Goal: Task Accomplishment & Management: Manage account settings

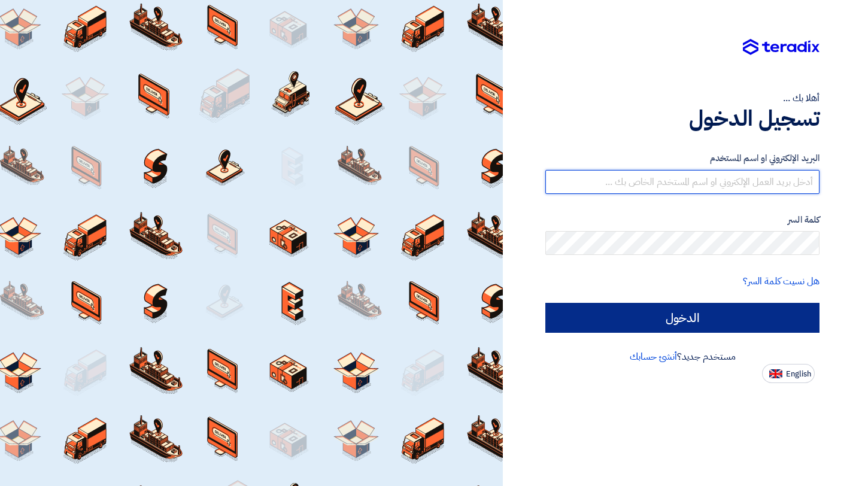
type input "[EMAIL_ADDRESS][DOMAIN_NAME]"
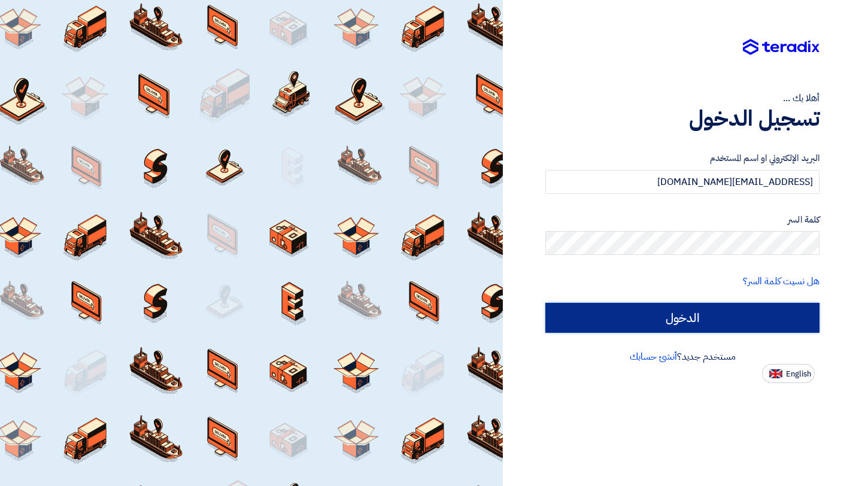
click at [589, 315] on input "الدخول" at bounding box center [682, 318] width 274 height 30
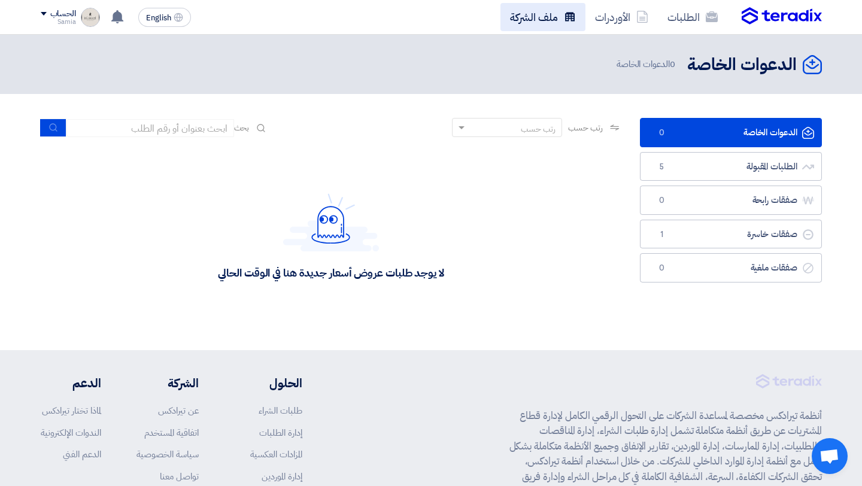
click at [559, 17] on link "ملف الشركة" at bounding box center [542, 17] width 85 height 28
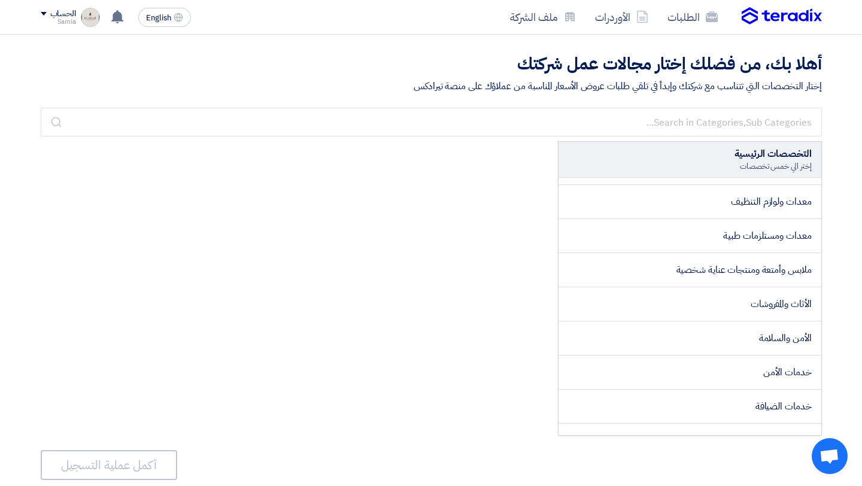
scroll to position [366, 0]
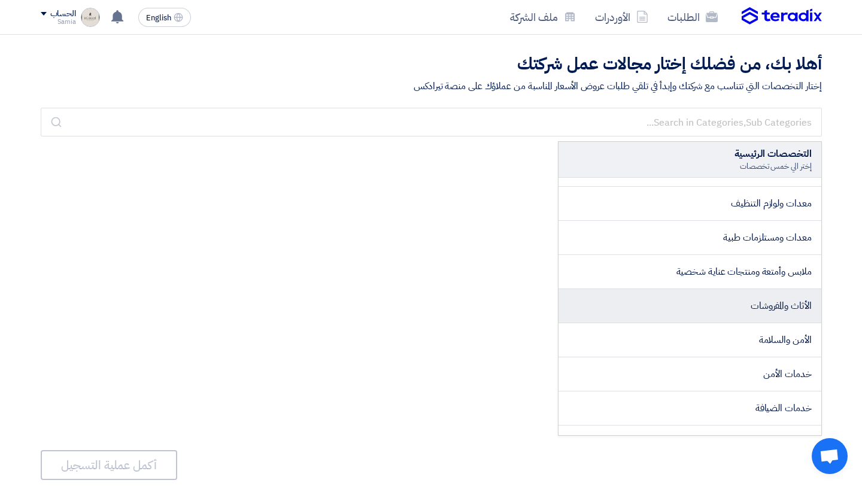
click at [773, 299] on span "الأثاث والمفروشات" at bounding box center [780, 306] width 61 height 14
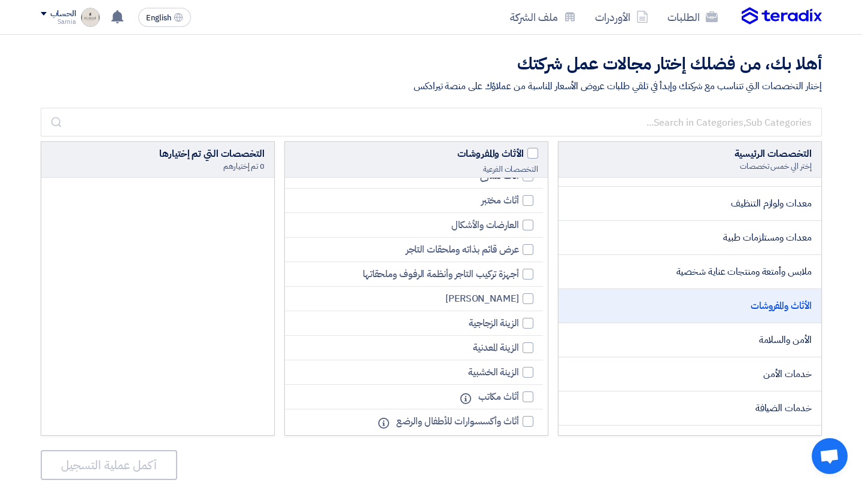
scroll to position [565, 0]
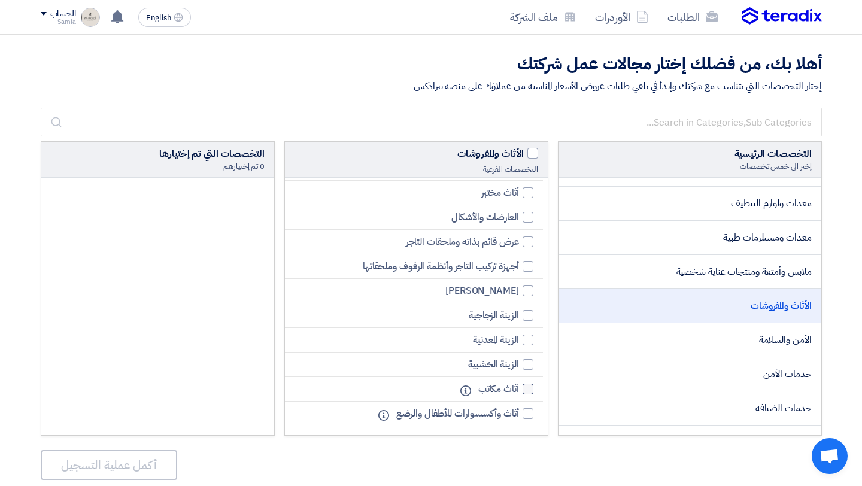
click at [525, 391] on div at bounding box center [527, 389] width 11 height 11
click at [519, 391] on input "أثاث مكاتب" at bounding box center [515, 389] width 8 height 8
checkbox input "true"
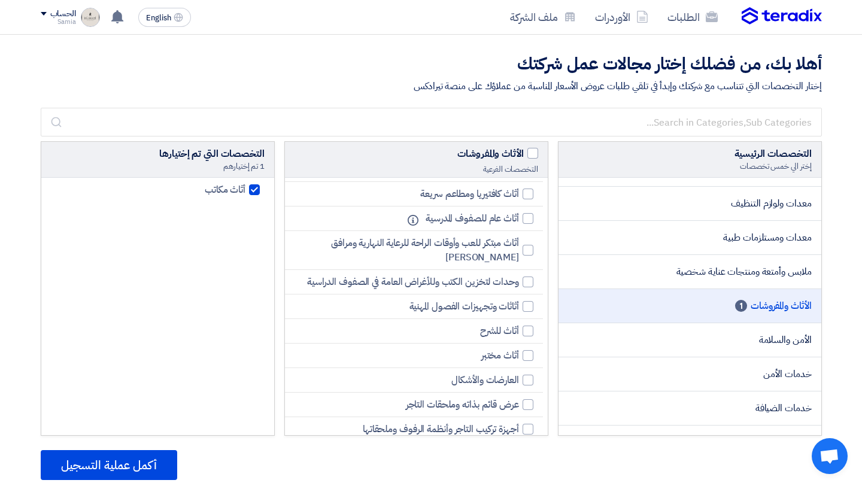
scroll to position [395, 0]
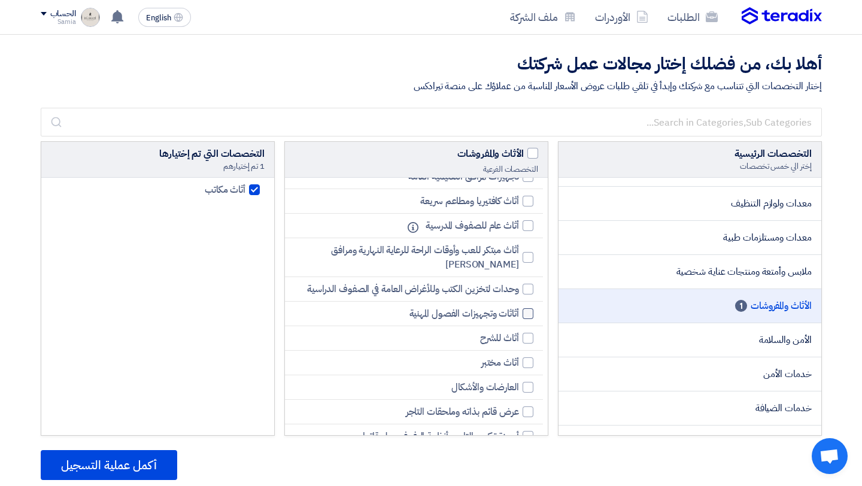
click at [521, 314] on label "أثاثات وتجهيزات الفصول المهنية" at bounding box center [468, 313] width 130 height 14
click at [519, 314] on input "أثاثات وتجهيزات الفصول المهنية" at bounding box center [515, 314] width 8 height 8
checkbox input "true"
click at [525, 292] on div at bounding box center [527, 289] width 11 height 11
click at [519, 292] on input "وحدات لتخزين الكتب وللأغراض العامة في الصفوف الدراسية" at bounding box center [515, 289] width 8 height 8
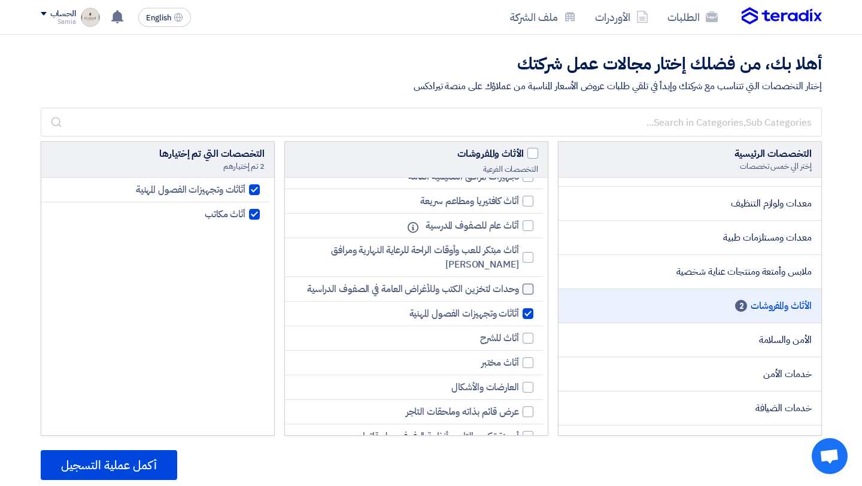
checkbox input "true"
click at [522, 229] on div at bounding box center [527, 225] width 11 height 11
click at [519, 229] on input "أثاث عام للصفوف المدرسية" at bounding box center [515, 226] width 8 height 8
checkbox input "true"
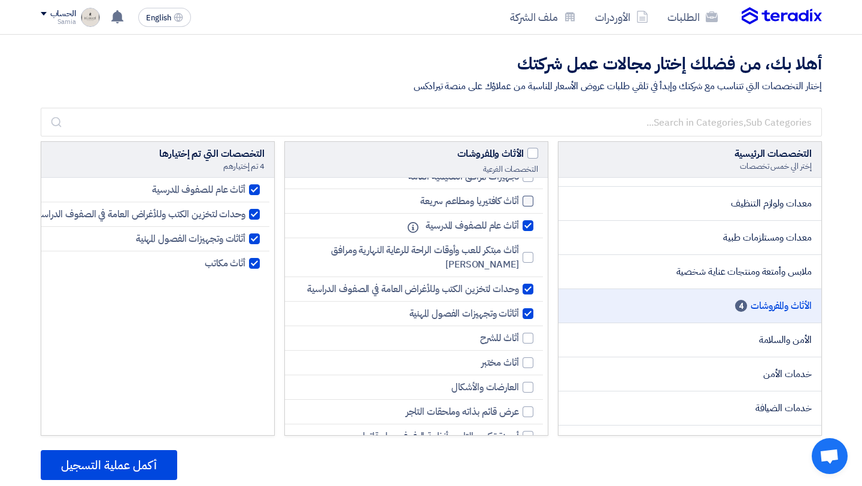
click at [525, 202] on div at bounding box center [527, 201] width 11 height 11
click at [519, 202] on input "أثاث كافتيريا ومطاعم سريعة" at bounding box center [515, 201] width 8 height 8
checkbox input "true"
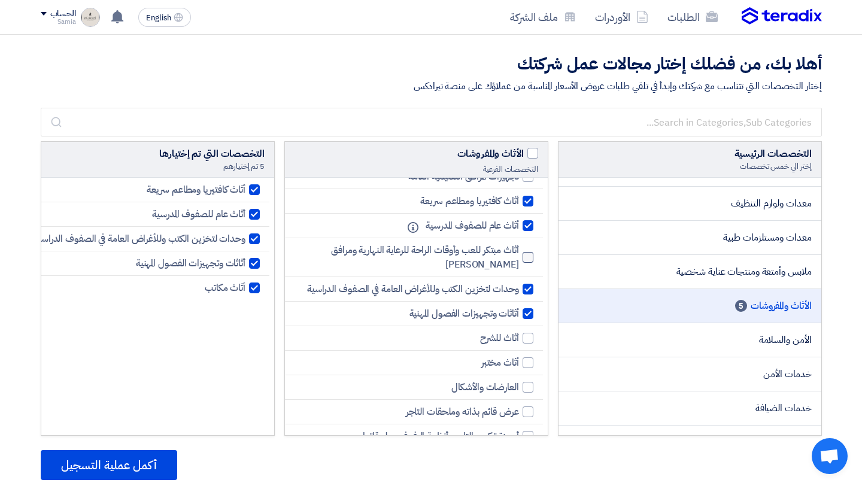
click at [528, 258] on div at bounding box center [527, 257] width 11 height 11
click at [519, 258] on input "أثاث مبتكر للعب وأوقات الراحة للرعاية النهارية ومرافق [PERSON_NAME]" at bounding box center [515, 258] width 8 height 8
checkbox input "true"
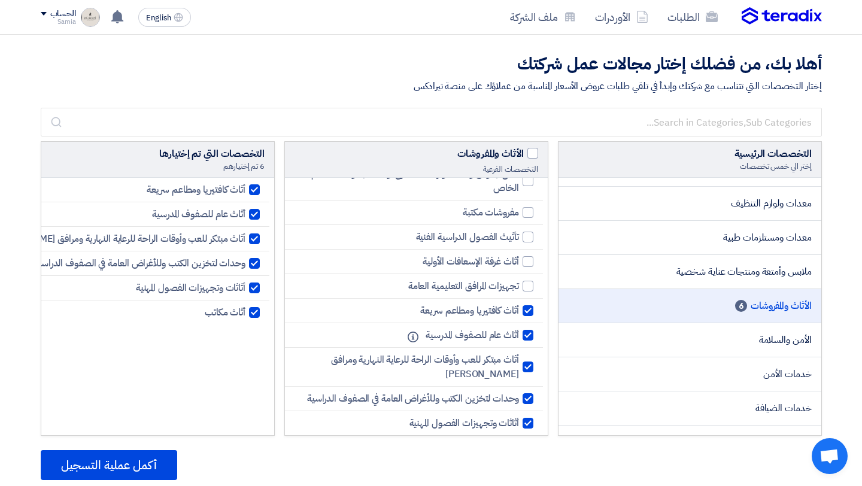
scroll to position [284, 0]
click at [524, 285] on div at bounding box center [527, 287] width 11 height 11
click at [519, 285] on input "تجهيزات المرافق التعليمية العامة" at bounding box center [515, 288] width 8 height 8
checkbox input "true"
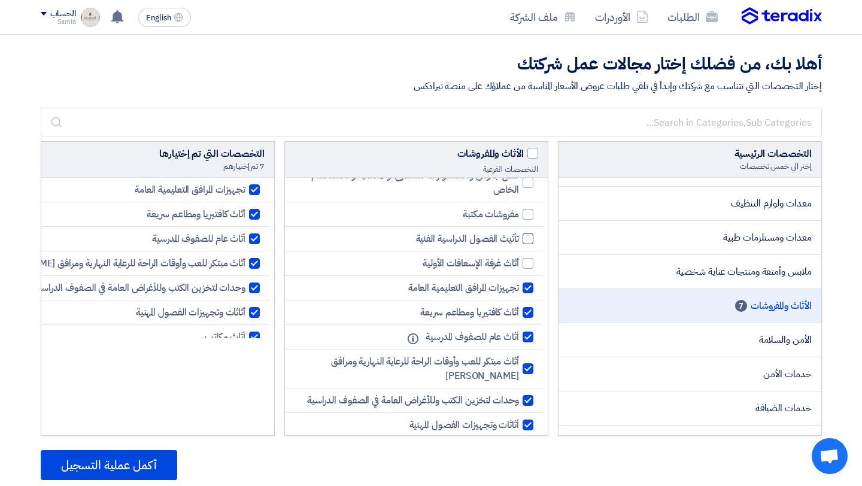
click at [523, 242] on div at bounding box center [527, 238] width 11 height 11
click at [519, 242] on input "تأثيث الفصول الدراسية الفنية" at bounding box center [515, 239] width 8 height 8
checkbox input "true"
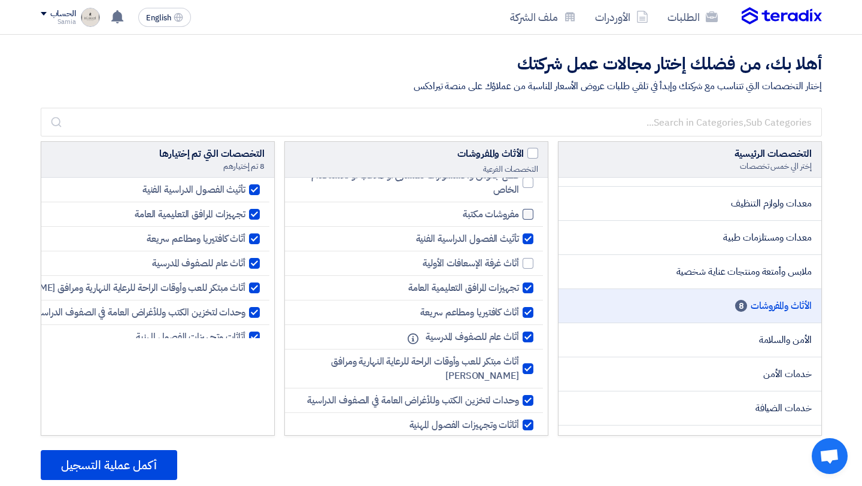
click at [524, 218] on div at bounding box center [527, 214] width 11 height 11
click at [519, 218] on input "مفروشات مكتبة" at bounding box center [515, 215] width 8 height 8
checkbox input "true"
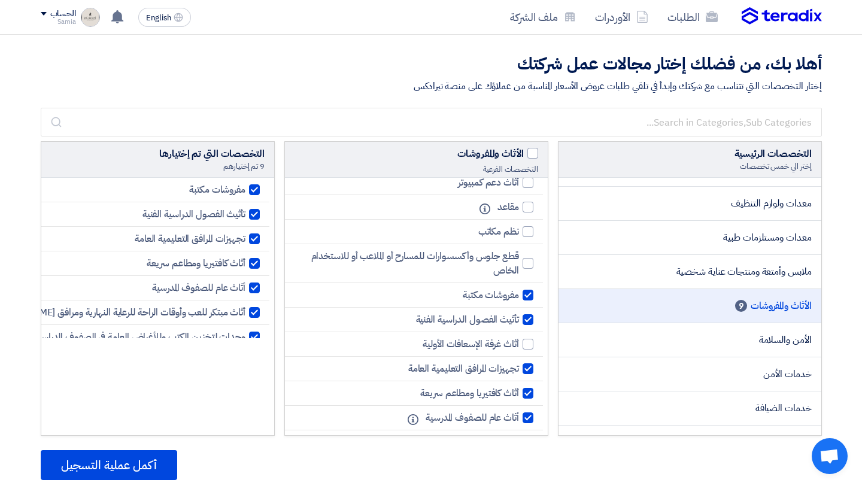
scroll to position [201, 0]
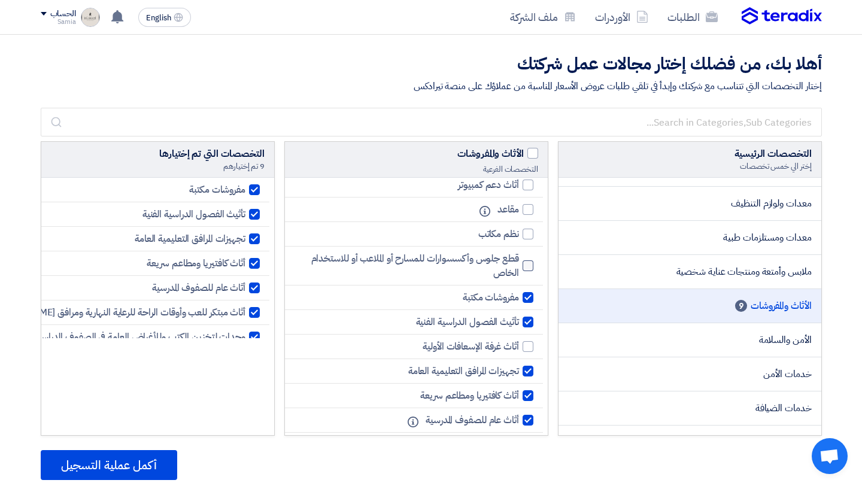
click at [530, 266] on div at bounding box center [527, 265] width 11 height 11
click at [519, 266] on input "قطع جلوس وأكسسوارات للمسارح أو الملاعب أو للاستخدام الخاص" at bounding box center [515, 266] width 8 height 8
checkbox input "true"
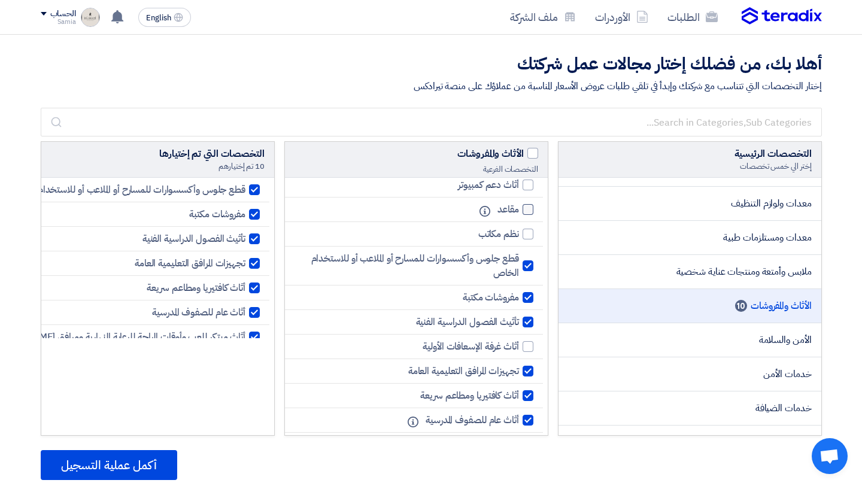
click at [527, 209] on div at bounding box center [527, 209] width 11 height 11
click at [519, 209] on input "مقاعد" at bounding box center [515, 210] width 8 height 8
checkbox input "true"
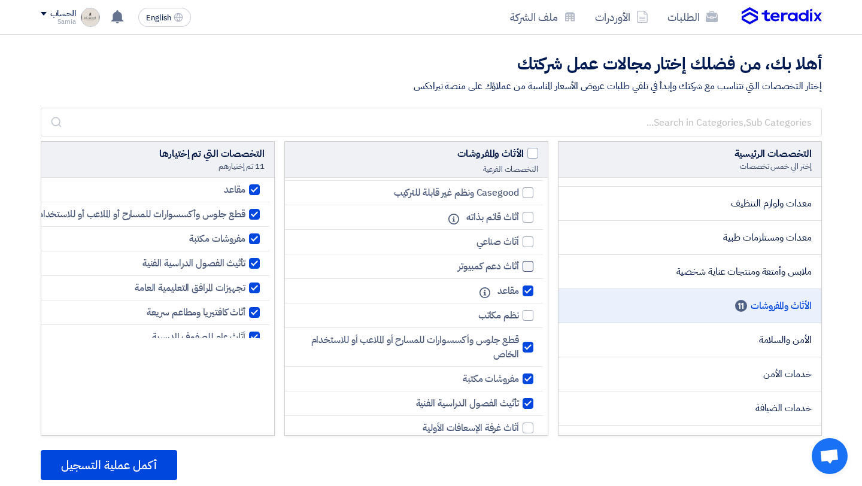
scroll to position [107, 0]
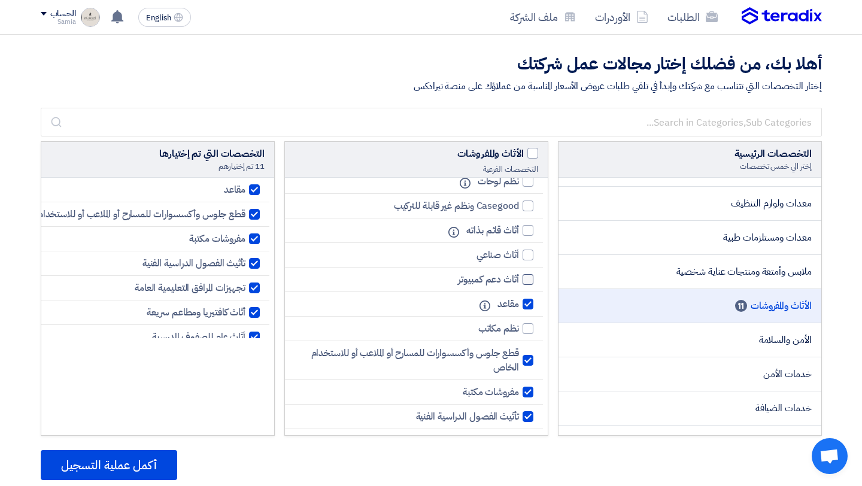
click at [530, 282] on div at bounding box center [527, 279] width 11 height 11
click at [519, 282] on input "أثاث دعم كمبيوتر" at bounding box center [515, 280] width 8 height 8
checkbox input "true"
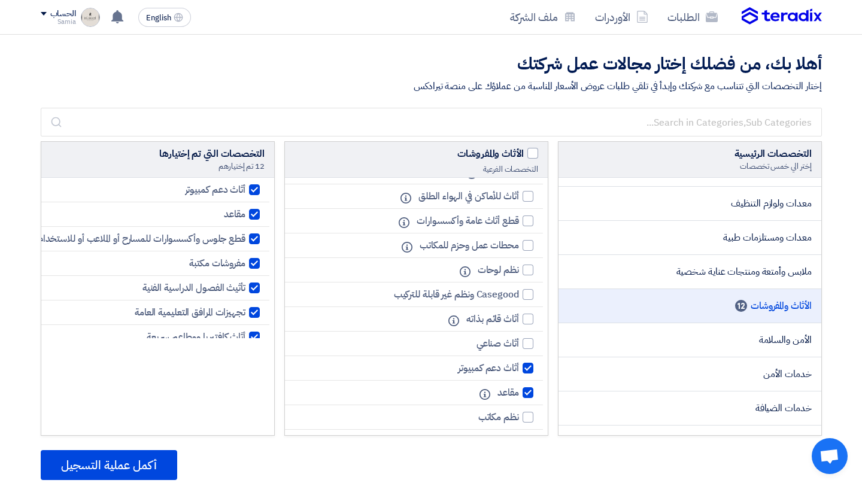
scroll to position [0, 0]
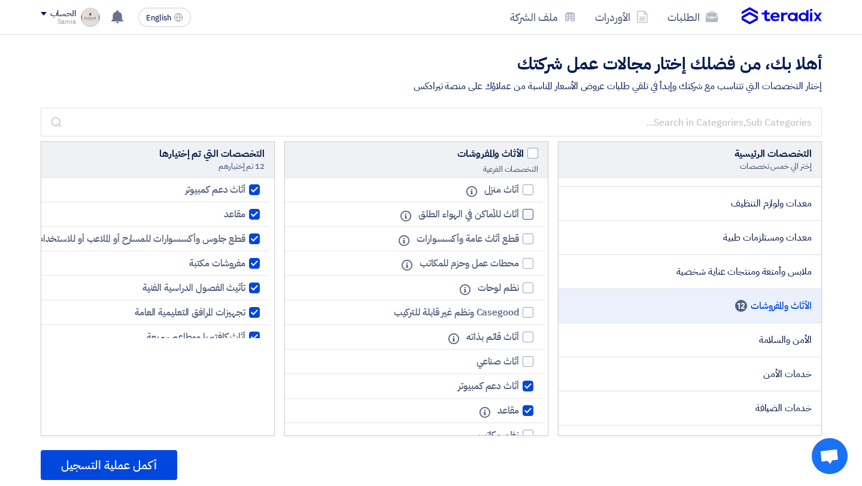
click at [527, 220] on label "أثاث للأماكن في الهواء الطلق" at bounding box center [472, 214] width 120 height 14
click at [519, 218] on input "أثاث للأماكن في الهواء الطلق" at bounding box center [515, 215] width 8 height 8
checkbox input "true"
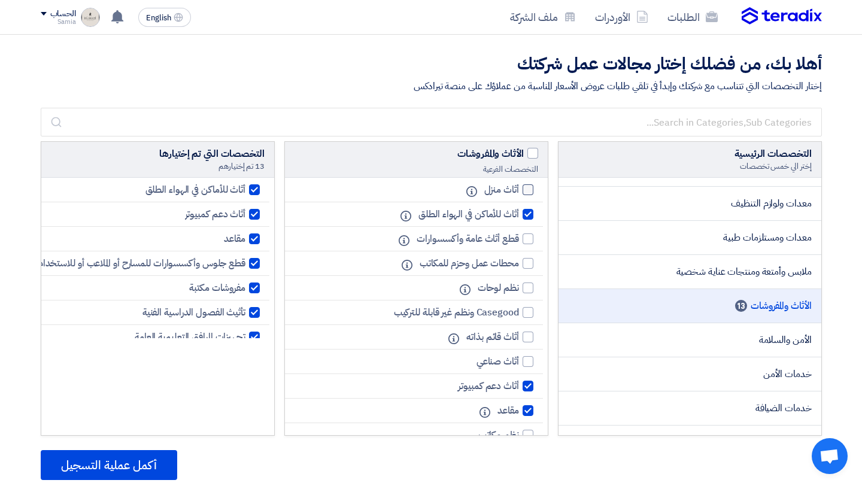
click at [524, 188] on div at bounding box center [527, 189] width 11 height 11
click at [519, 188] on input "أثاث منزل" at bounding box center [515, 190] width 8 height 8
checkbox input "true"
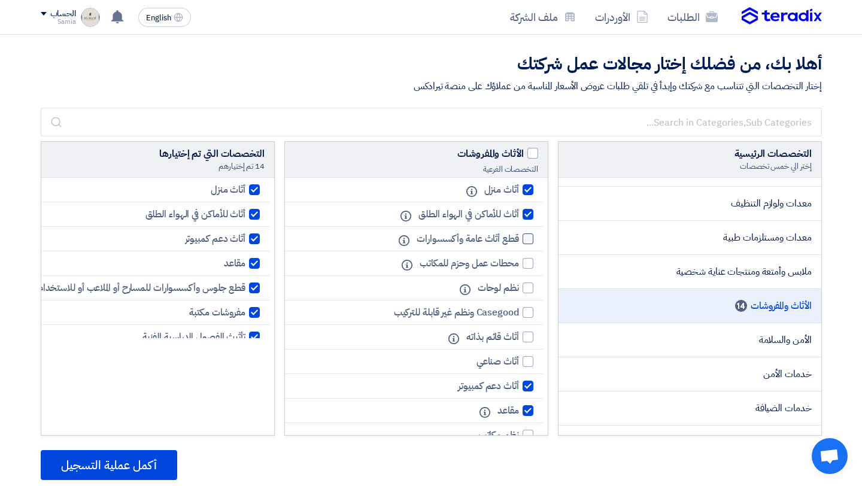
click at [527, 242] on div at bounding box center [527, 238] width 11 height 11
click at [519, 242] on input "قطع أثاث عامة وأكسسوارات" at bounding box center [515, 239] width 8 height 8
checkbox input "true"
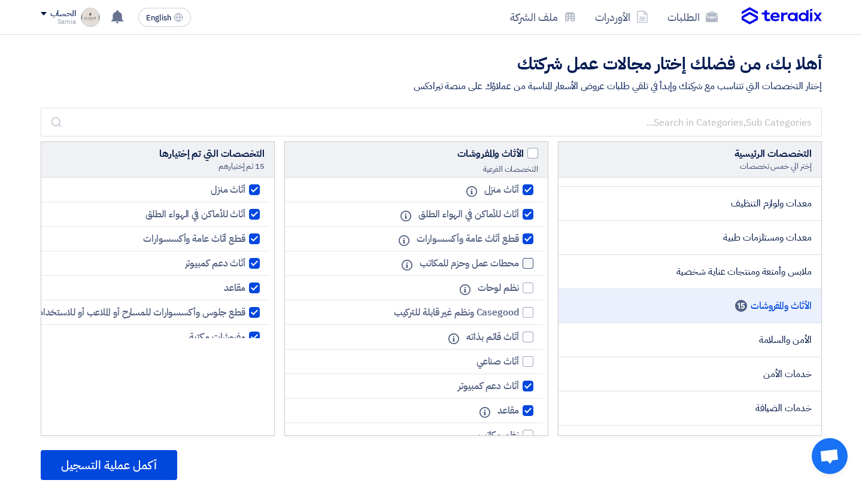
click at [527, 266] on div at bounding box center [527, 263] width 11 height 11
click at [519, 266] on input "محطات عمل وحزم للمكاتب" at bounding box center [515, 264] width 8 height 8
checkbox input "true"
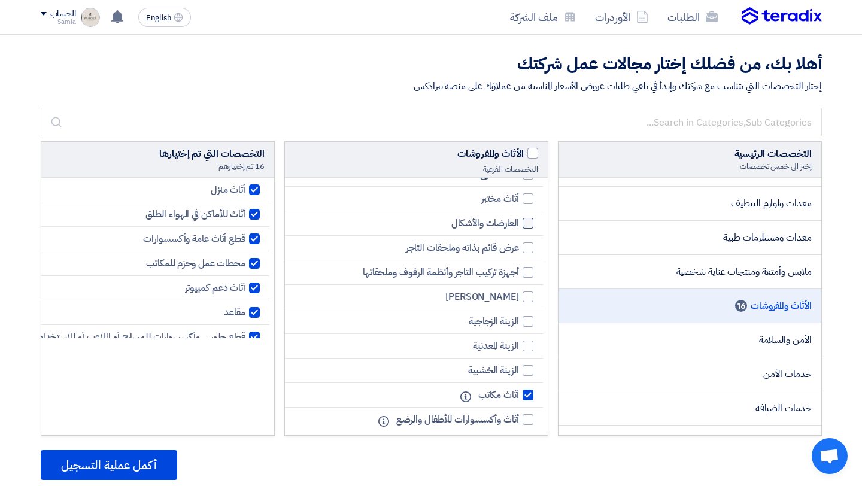
scroll to position [565, 0]
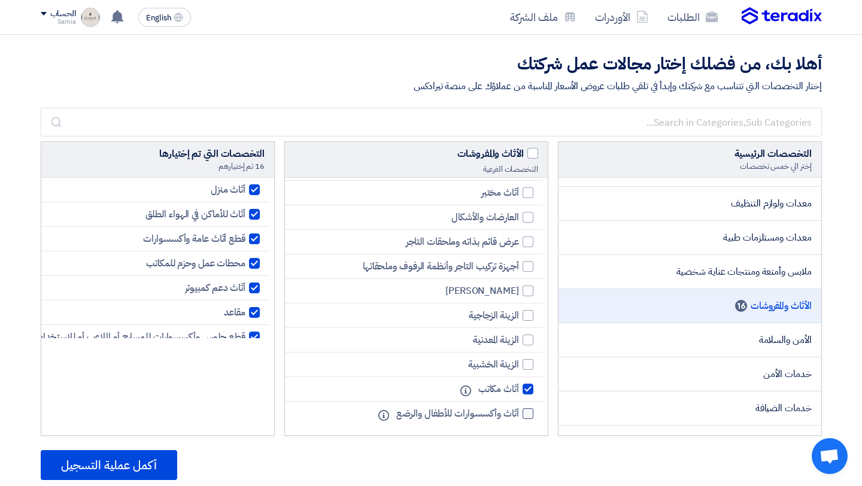
click at [522, 412] on div at bounding box center [527, 413] width 11 height 11
click at [519, 412] on input "أثاث وأكسسوارات للأطفال والرضع" at bounding box center [515, 414] width 8 height 8
checkbox input "true"
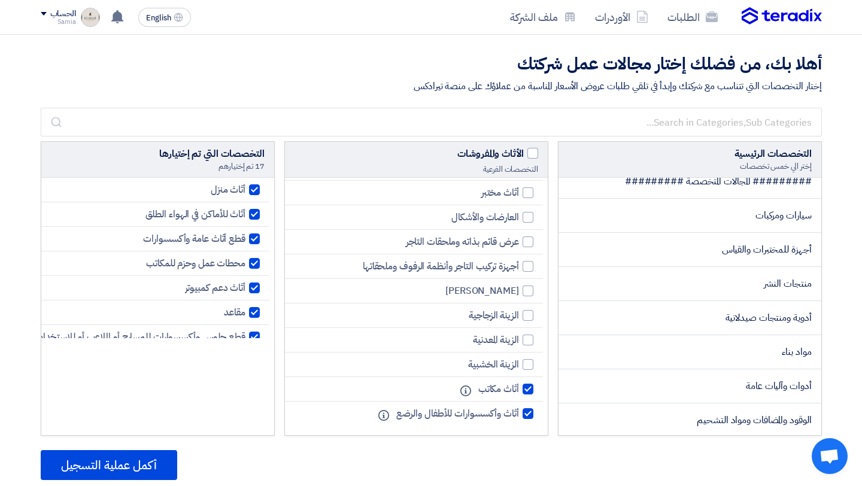
scroll to position [726, 0]
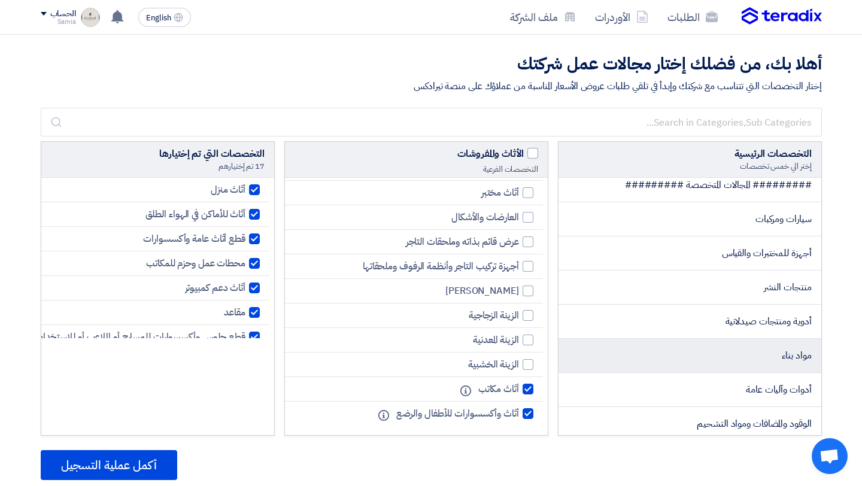
click at [686, 355] on li "مواد بناء" at bounding box center [689, 356] width 263 height 34
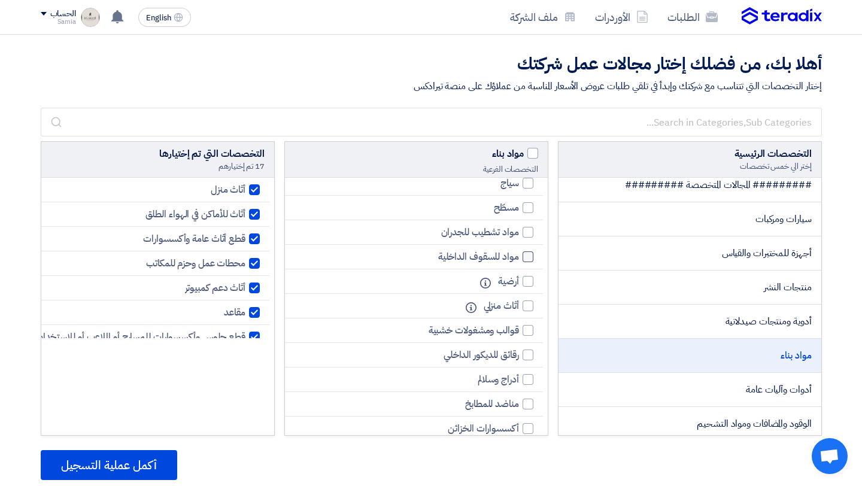
scroll to position [672, 0]
click at [522, 231] on div at bounding box center [527, 229] width 11 height 11
click at [519, 231] on input "مواد تشطيب للجدران" at bounding box center [515, 230] width 8 height 8
checkbox input "true"
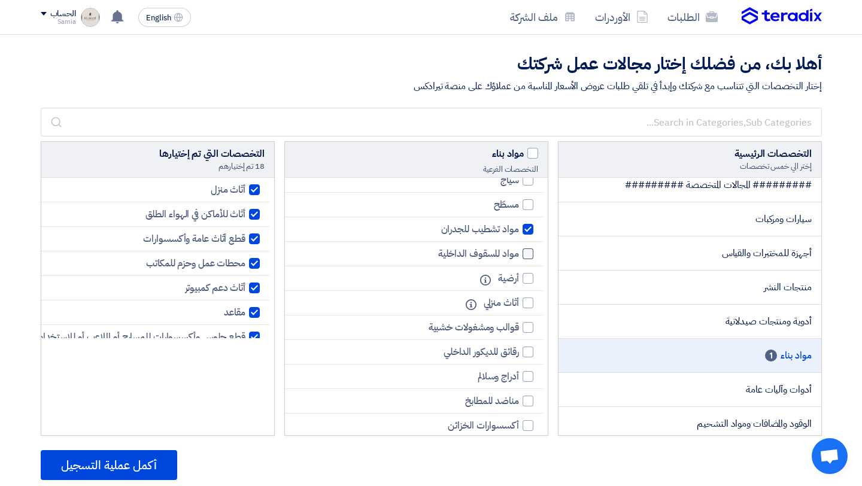
click at [526, 253] on div at bounding box center [527, 253] width 11 height 11
click at [519, 253] on input "مواد للسقوف الداخلية" at bounding box center [515, 254] width 8 height 8
checkbox input "true"
click at [529, 279] on div at bounding box center [527, 278] width 11 height 11
click at [519, 279] on input "أرضية" at bounding box center [515, 279] width 8 height 8
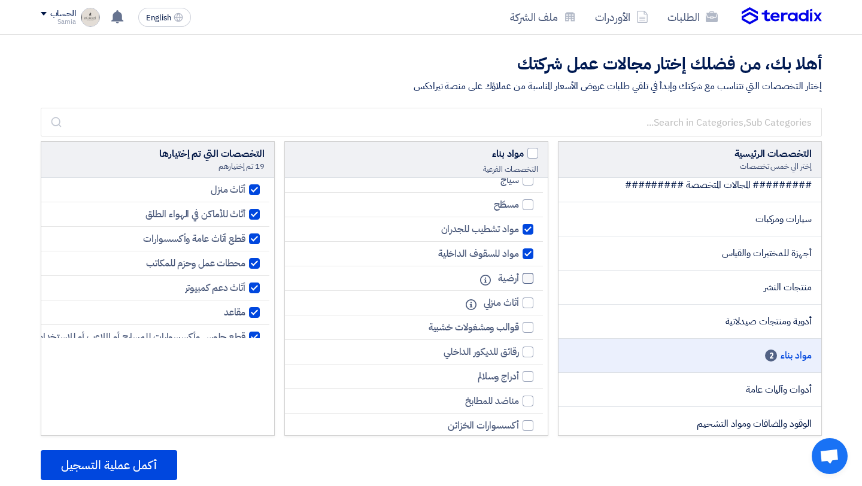
checkbox input "true"
click at [528, 303] on div at bounding box center [527, 302] width 11 height 11
click at [519, 303] on input "أثاث منزلي" at bounding box center [515, 303] width 8 height 8
checkbox input "true"
click at [522, 352] on div at bounding box center [527, 351] width 11 height 11
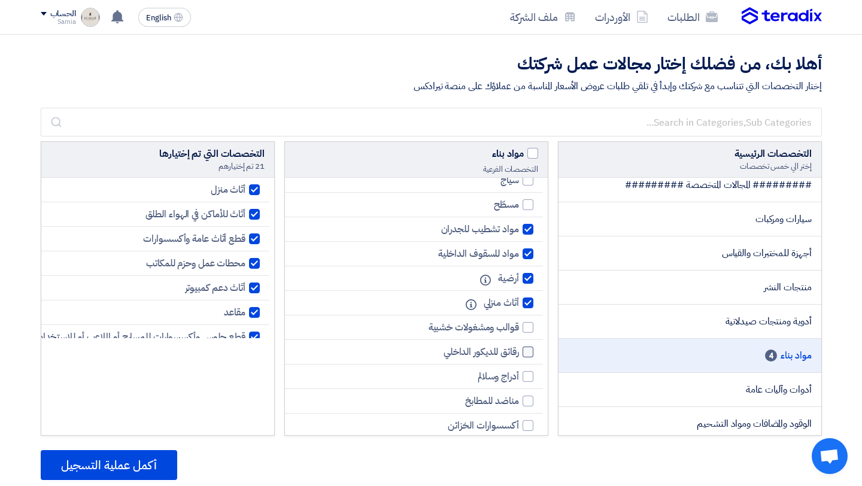
click at [519, 352] on input "رقائق للديكور الداخلي" at bounding box center [515, 352] width 8 height 8
checkbox input "true"
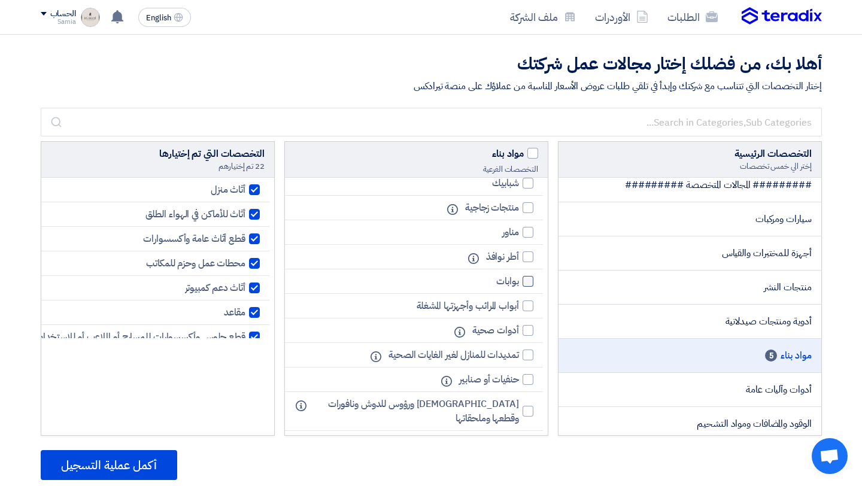
scroll to position [959, 0]
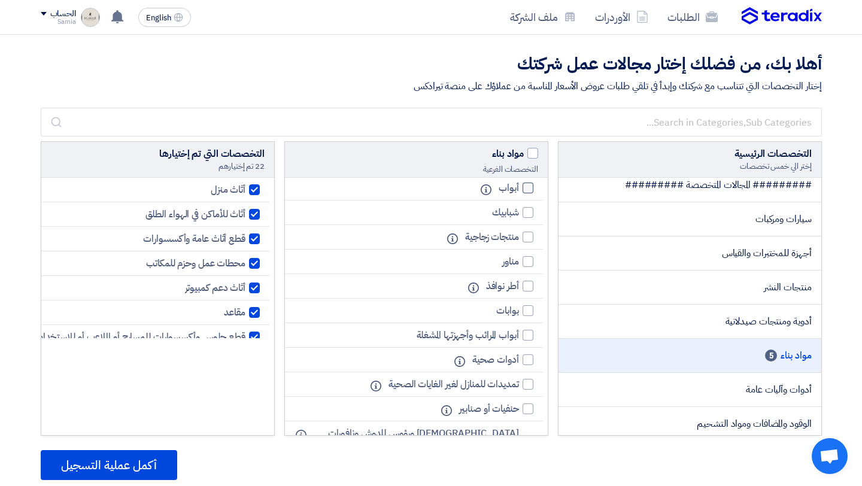
click at [527, 190] on div at bounding box center [527, 187] width 11 height 11
click at [519, 190] on input "أبواب" at bounding box center [515, 188] width 8 height 8
checkbox input "true"
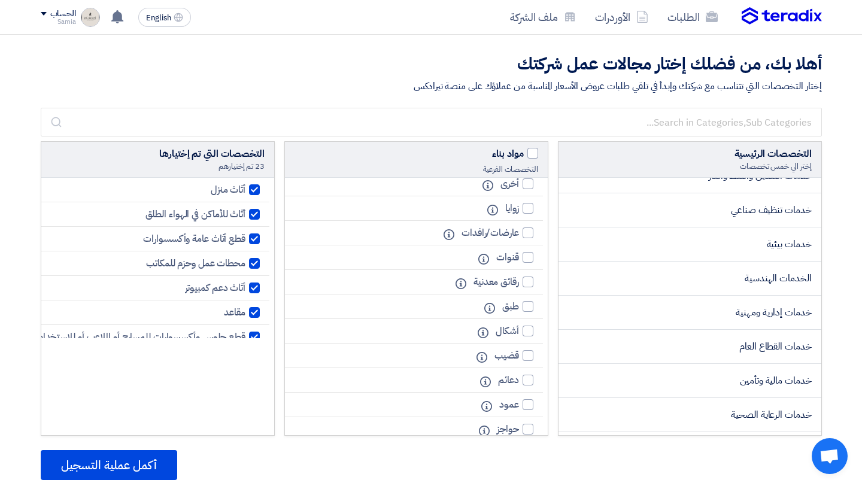
scroll to position [1693, 0]
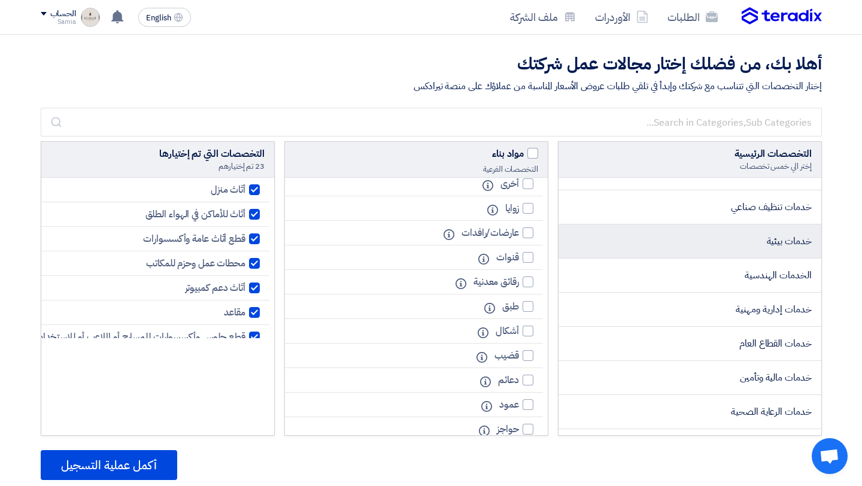
click at [731, 245] on li "خدمات بيئية" at bounding box center [689, 241] width 263 height 34
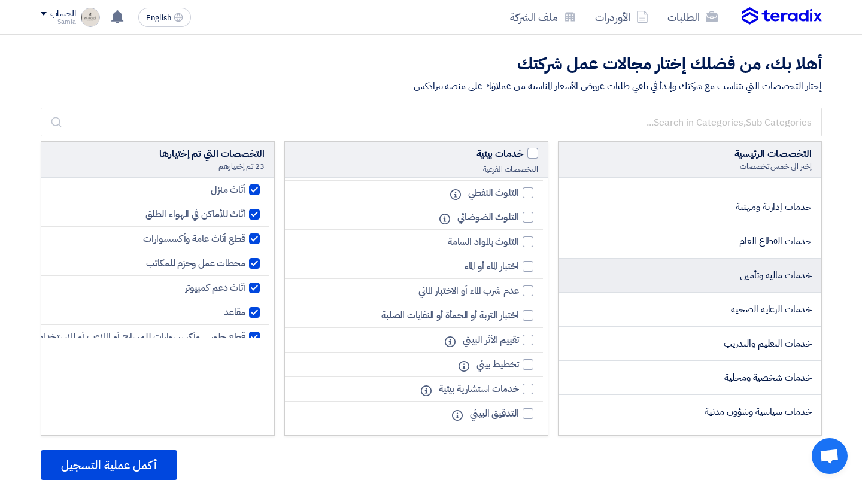
scroll to position [1925, 0]
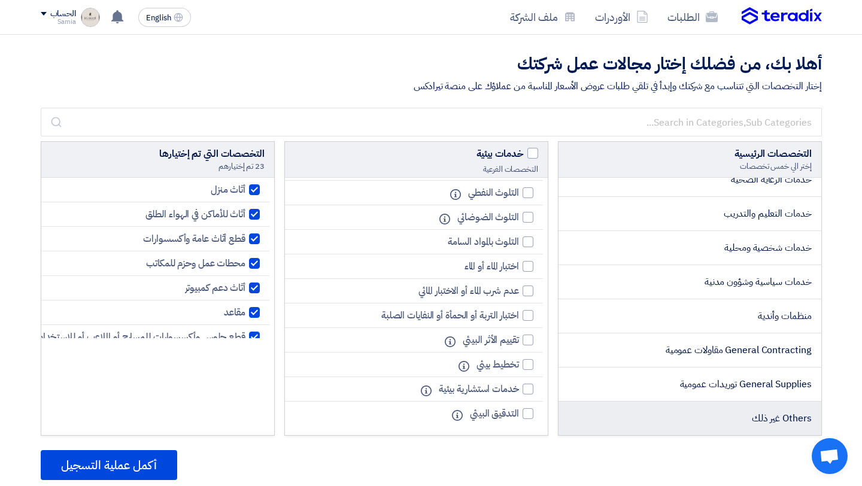
click at [709, 407] on li "Others غير ذلك" at bounding box center [689, 418] width 263 height 34
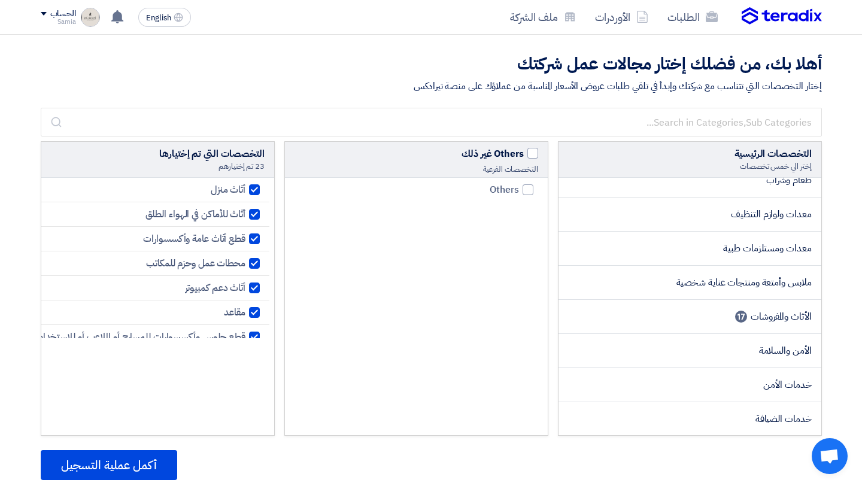
scroll to position [0, 0]
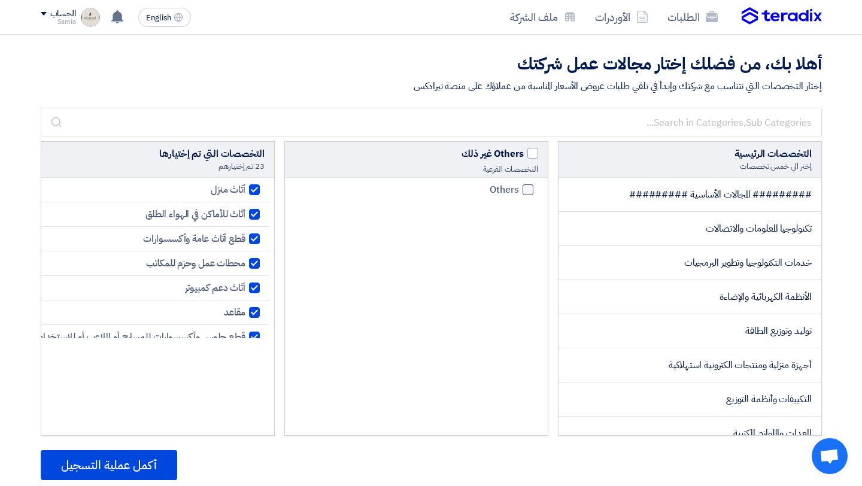
click at [522, 189] on div at bounding box center [527, 189] width 11 height 11
click at [519, 189] on input "Others" at bounding box center [515, 190] width 8 height 8
checkbox input "true"
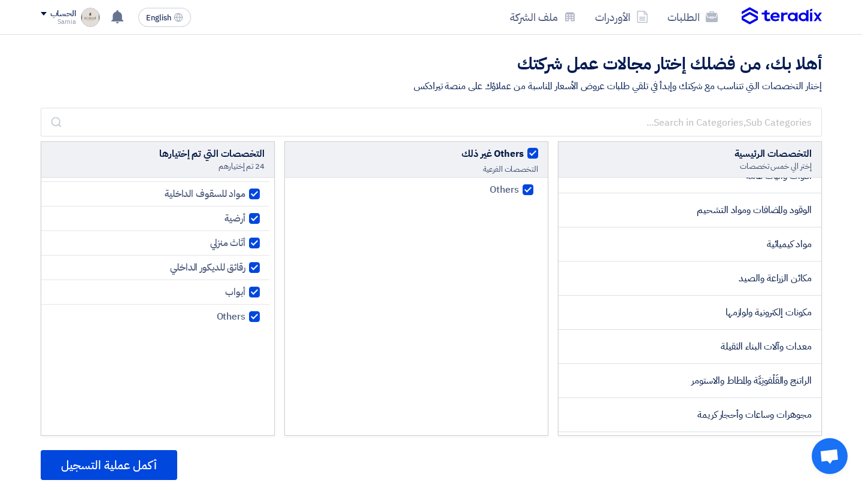
scroll to position [941, 0]
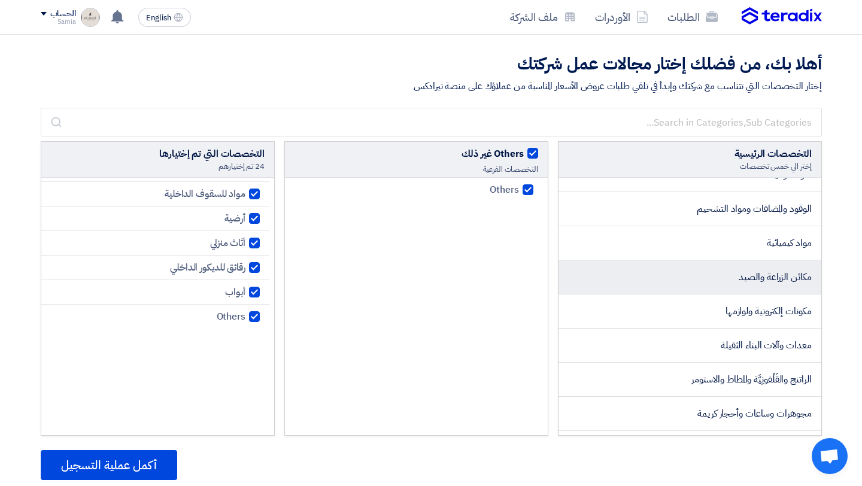
click at [710, 281] on li "مكائن ​​الزراعة والصيد" at bounding box center [689, 277] width 263 height 34
checkbox input "false"
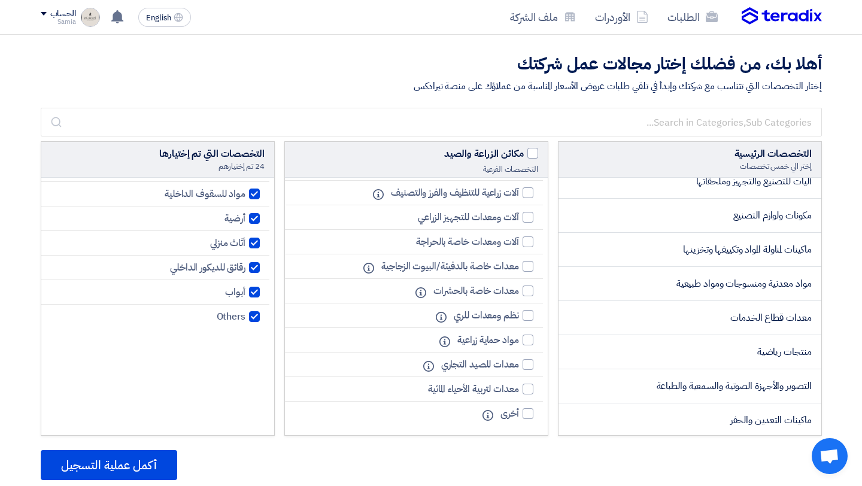
scroll to position [1215, 0]
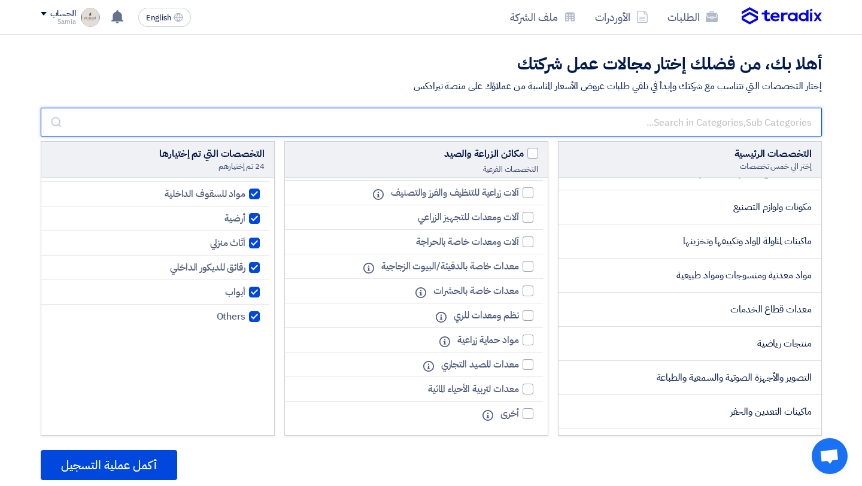
click at [656, 123] on input "text" at bounding box center [431, 122] width 781 height 29
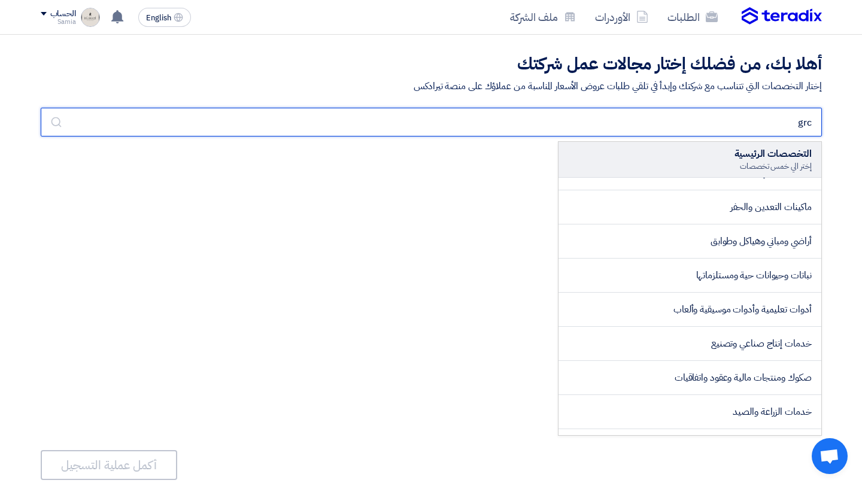
scroll to position [0, 0]
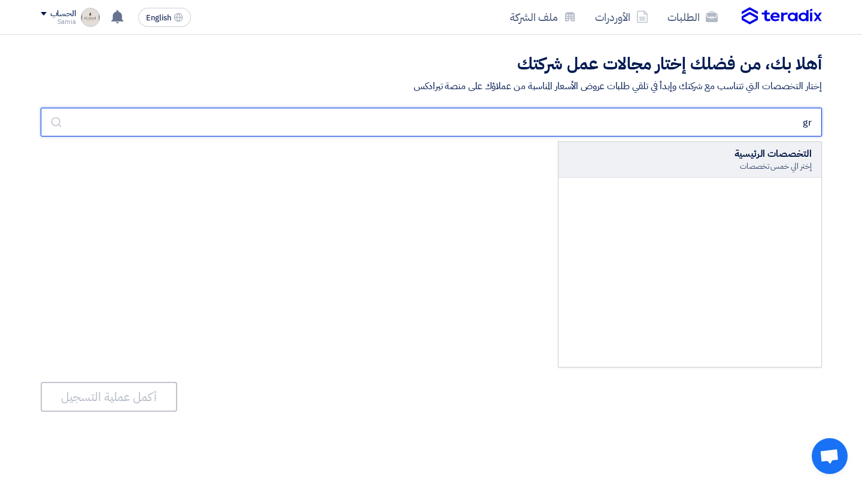
type input "g"
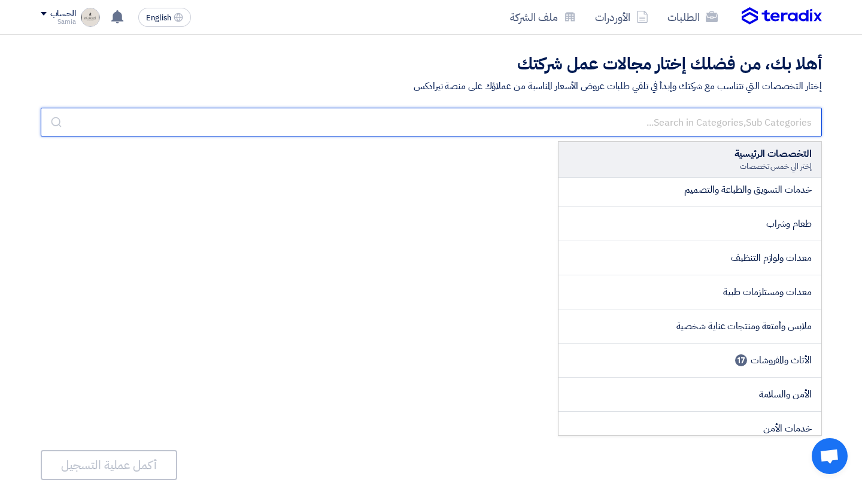
scroll to position [313, 0]
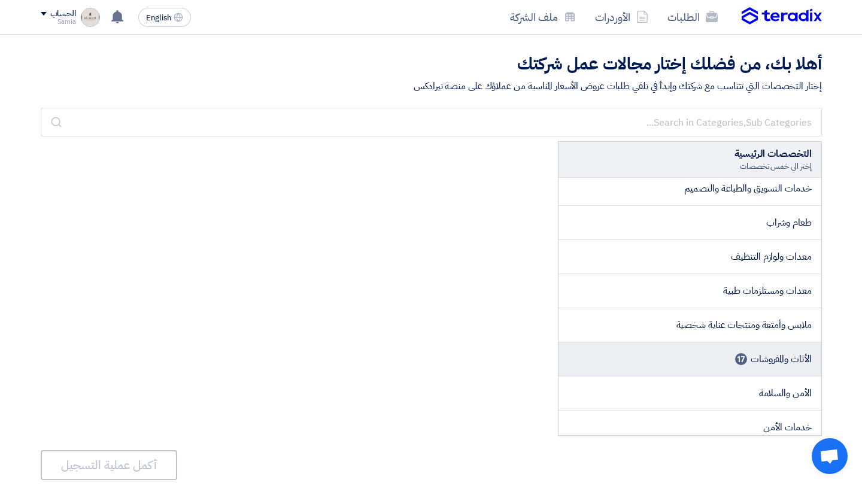
click at [641, 351] on li "الأثاث والمفروشات 17" at bounding box center [689, 359] width 263 height 34
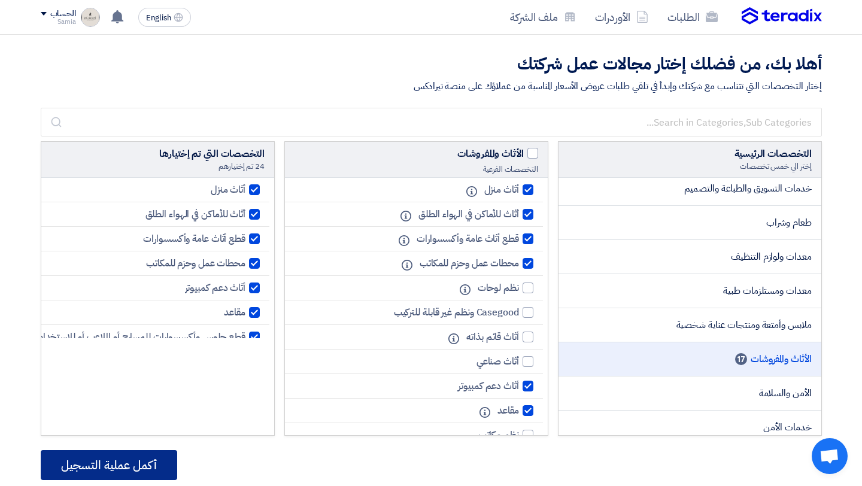
click at [146, 471] on button "أكمل عملية التسجيل" at bounding box center [109, 465] width 136 height 30
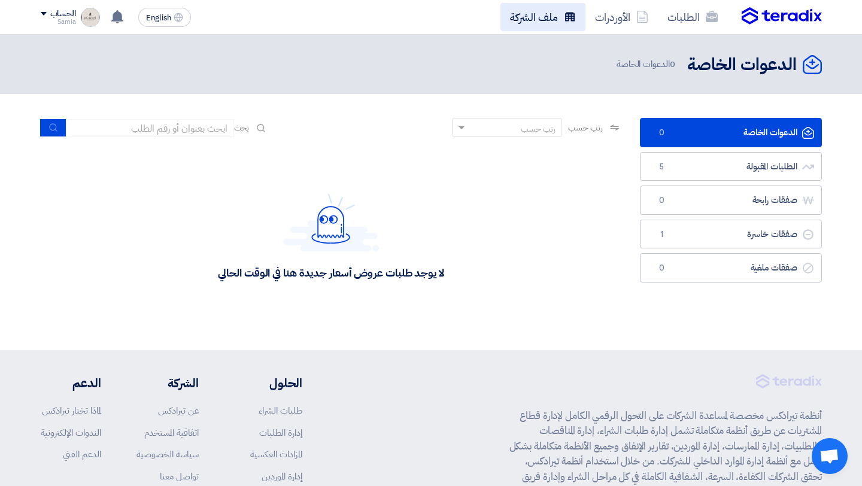
click at [556, 25] on link "ملف الشركة" at bounding box center [542, 17] width 85 height 28
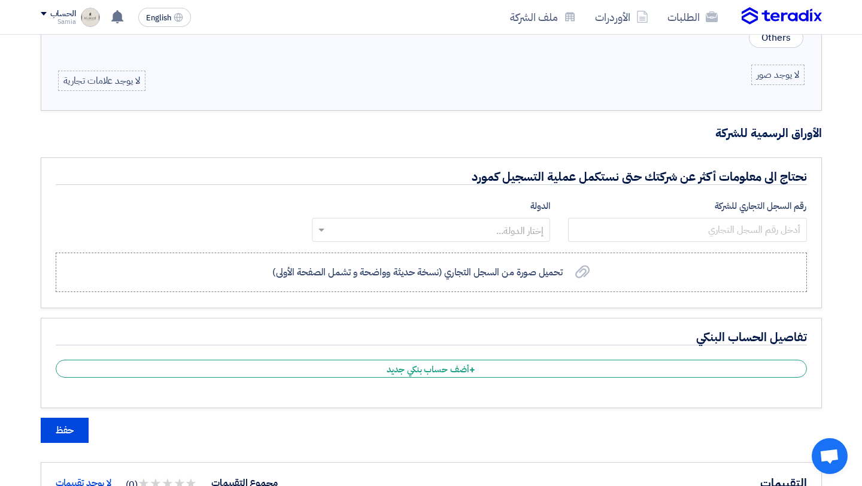
scroll to position [825, 0]
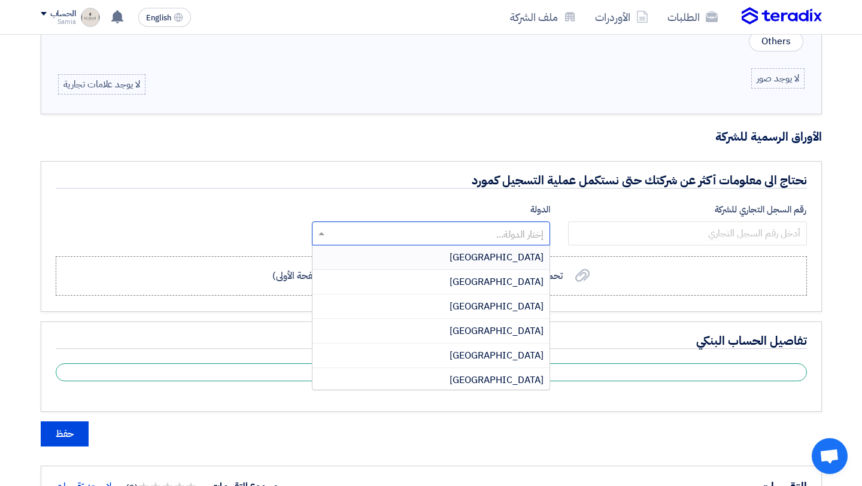
click at [533, 233] on input "text" at bounding box center [437, 234] width 214 height 20
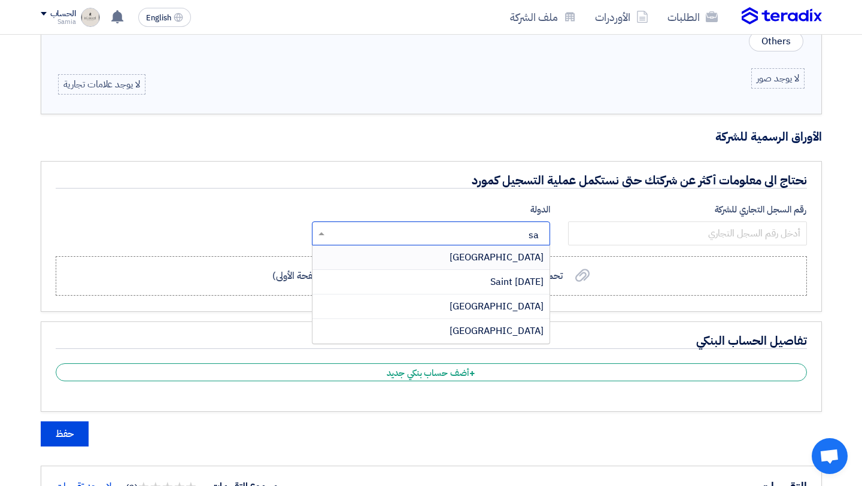
type input "sau"
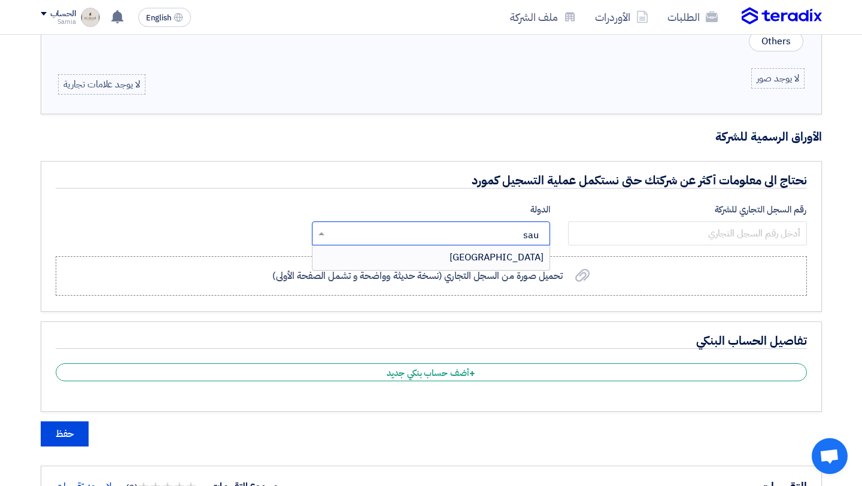
click at [533, 252] on span "[GEOGRAPHIC_DATA]" at bounding box center [496, 257] width 94 height 14
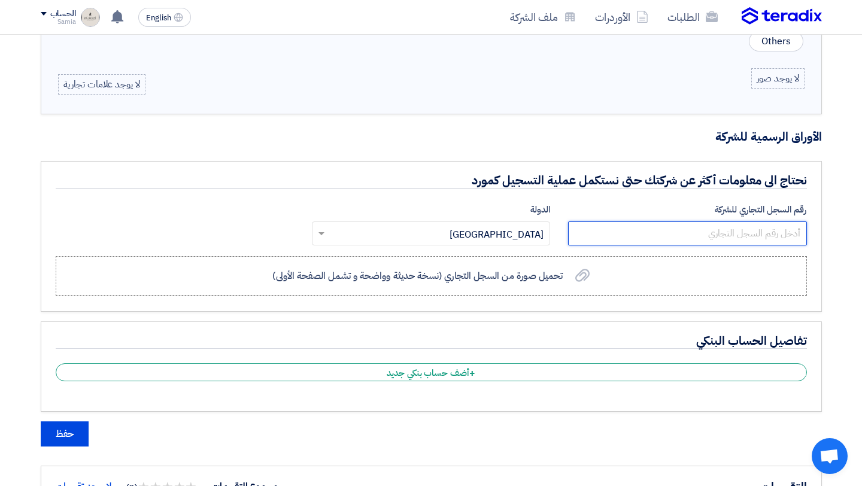
click at [577, 239] on input "number" at bounding box center [687, 233] width 238 height 24
type input "7040720430"
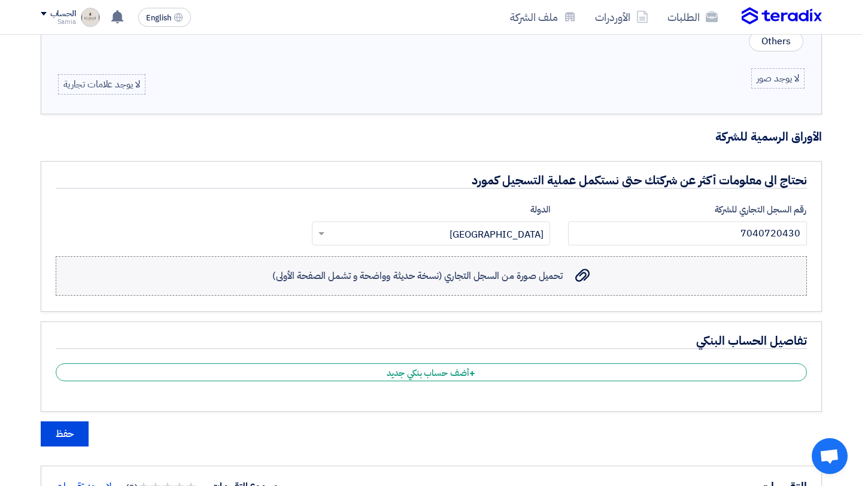
click at [416, 278] on span "تحميل صورة من السجل التجاري (نسخة حديثة وواضحة و تشمل الصفحة الأولى)" at bounding box center [417, 276] width 290 height 14
click at [0, 0] on input "تحميل صورة من السجل التجاري (نسخة حديثة وواضحة و تشمل الصفحة الأولى) تحميل صورة…" at bounding box center [0, 0] width 0 height 0
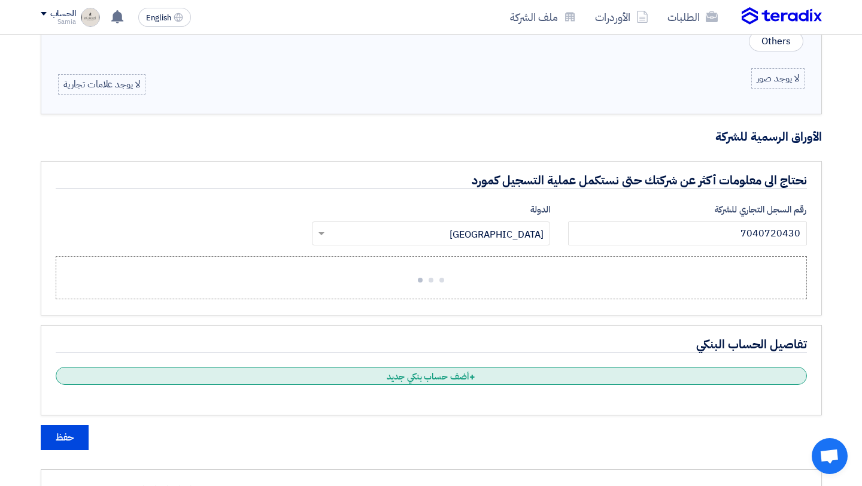
click at [474, 379] on span "+" at bounding box center [472, 377] width 6 height 14
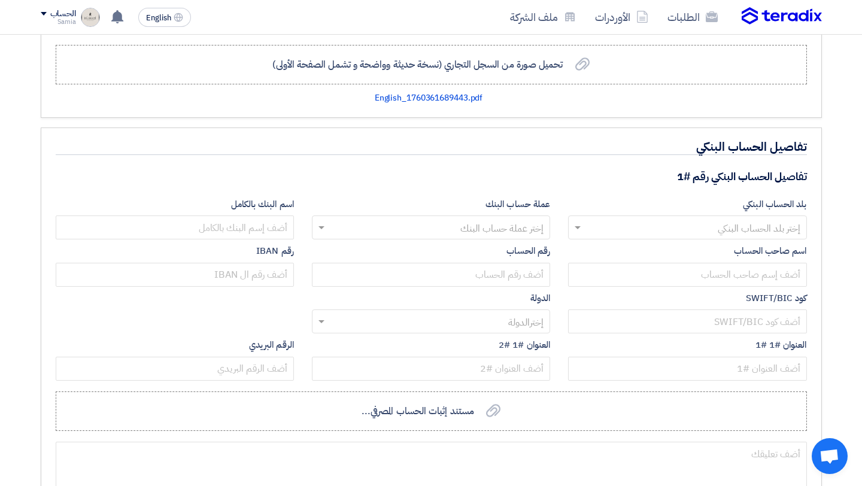
scroll to position [1046, 0]
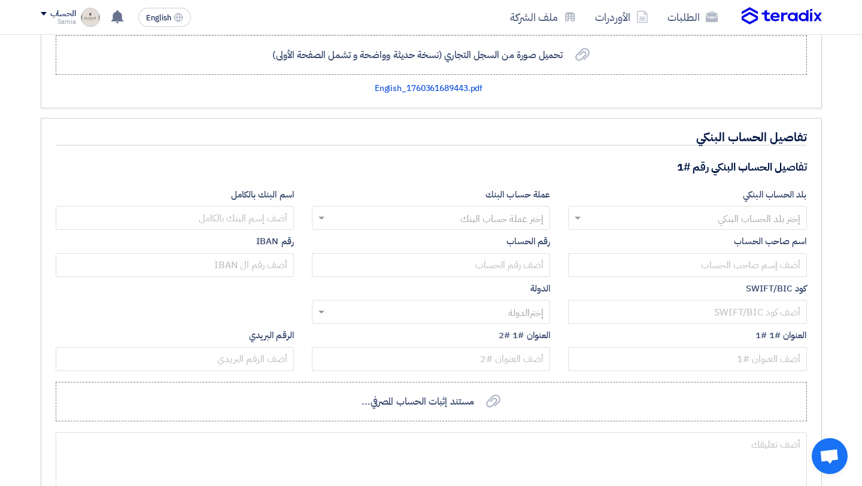
click at [585, 223] on div at bounding box center [686, 218] width 237 height 20
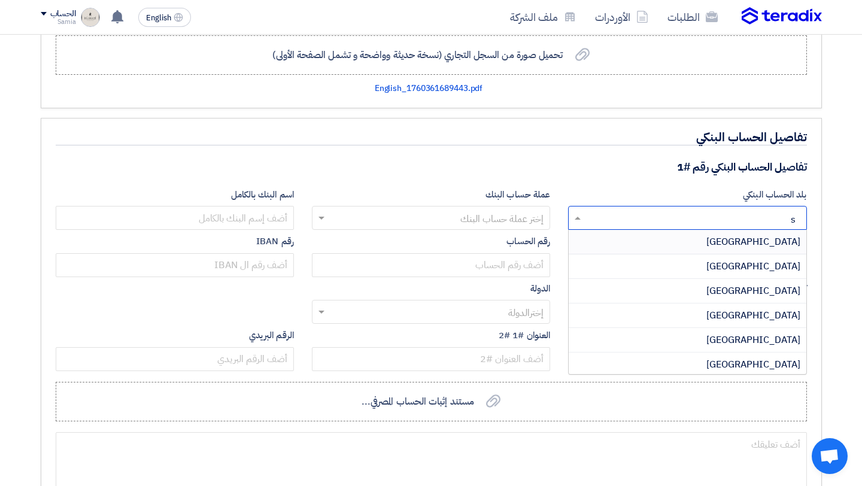
type input "sa"
click at [695, 318] on div "[GEOGRAPHIC_DATA]" at bounding box center [686, 315] width 237 height 24
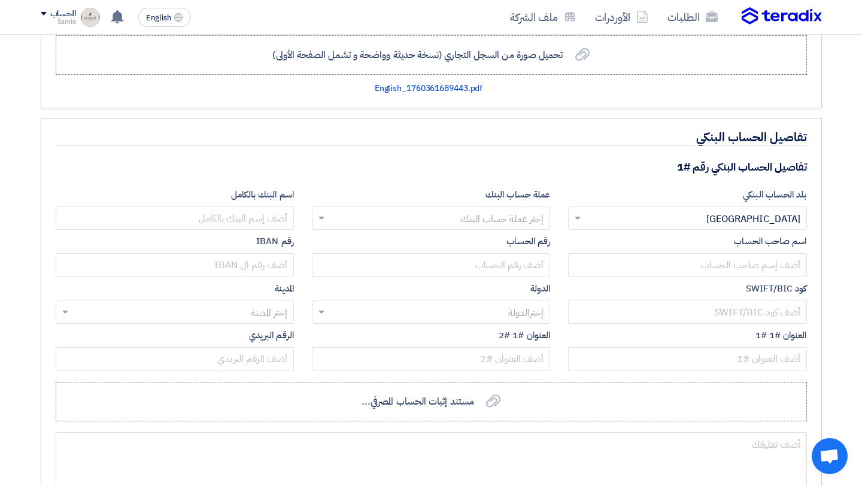
click at [516, 223] on input "text" at bounding box center [437, 219] width 214 height 20
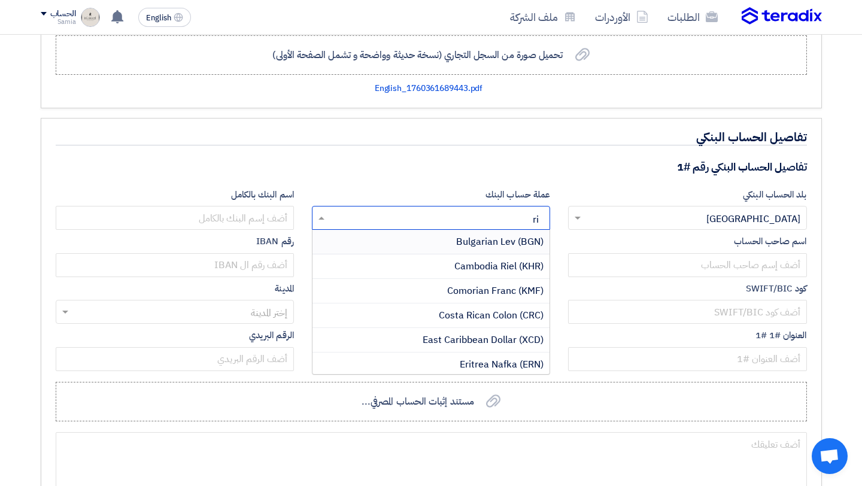
type input "r"
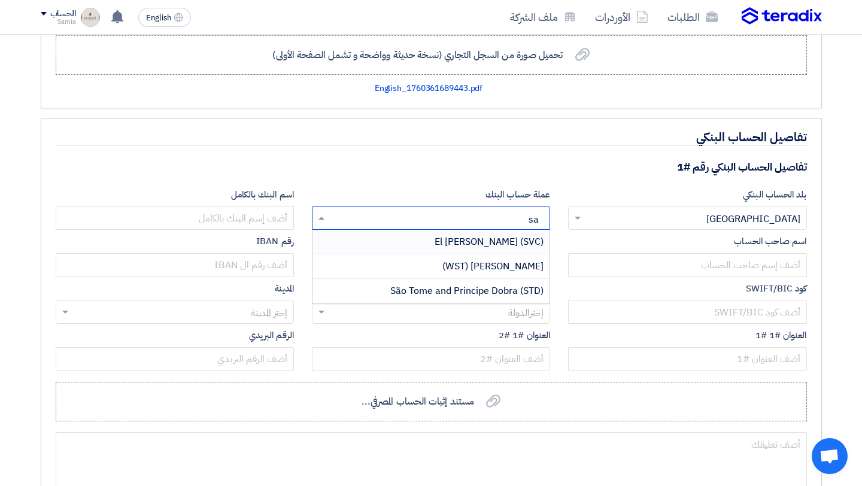
type input "s"
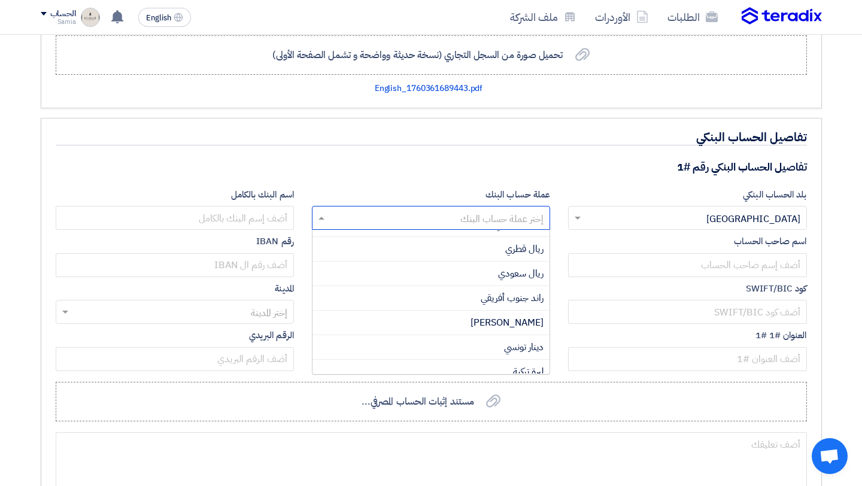
scroll to position [359, 0]
click at [524, 255] on span "ريال سعودي" at bounding box center [520, 251] width 45 height 14
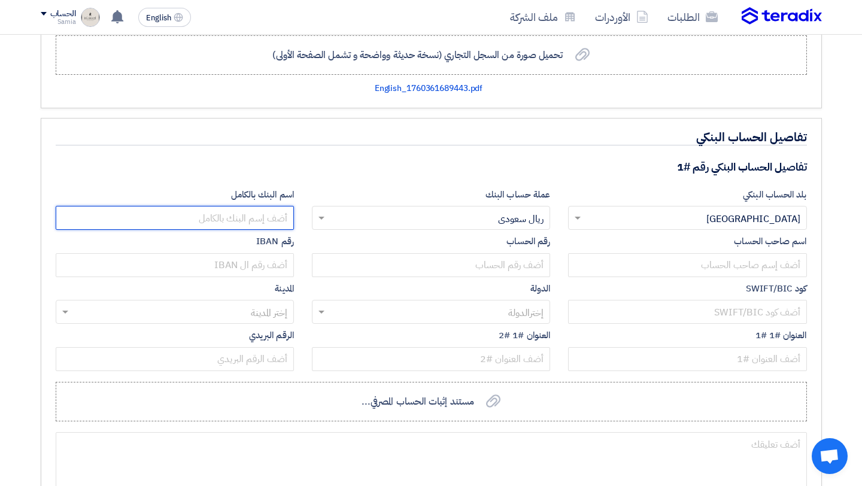
click at [273, 215] on input "text" at bounding box center [175, 218] width 238 height 24
type input "n"
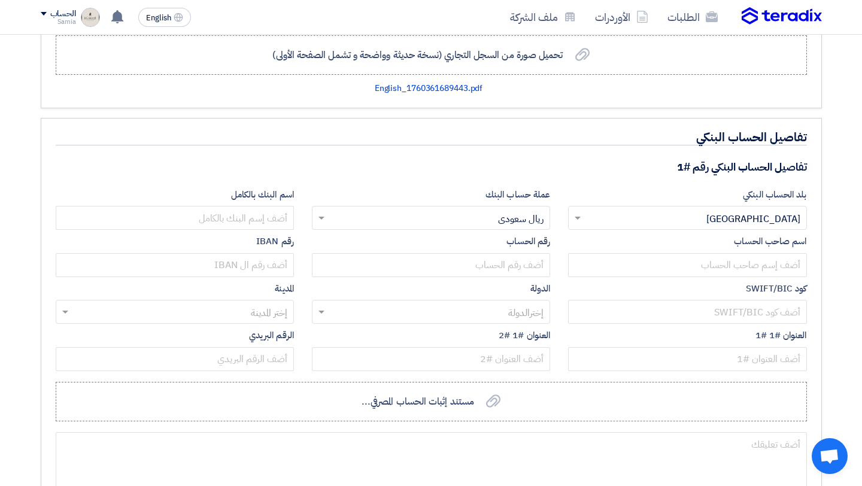
click at [245, 312] on input "text" at bounding box center [181, 313] width 214 height 20
type input "[PERSON_NAME]"
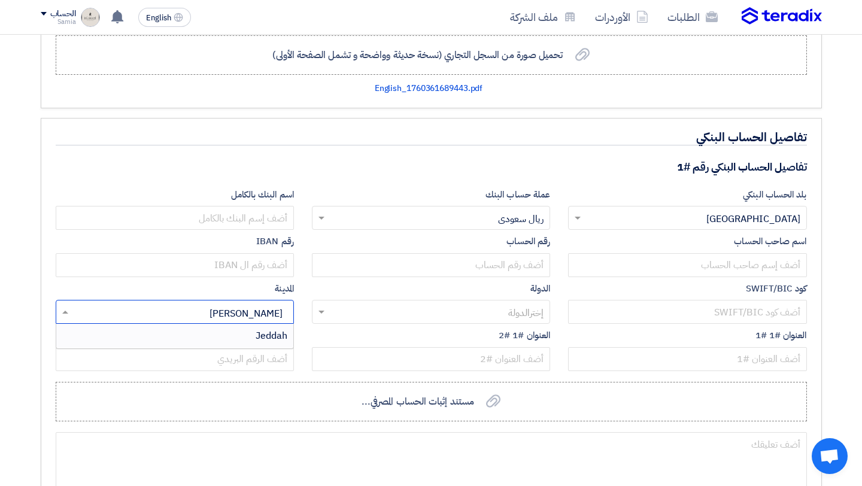
click at [261, 338] on span "Jeddah" at bounding box center [271, 335] width 32 height 14
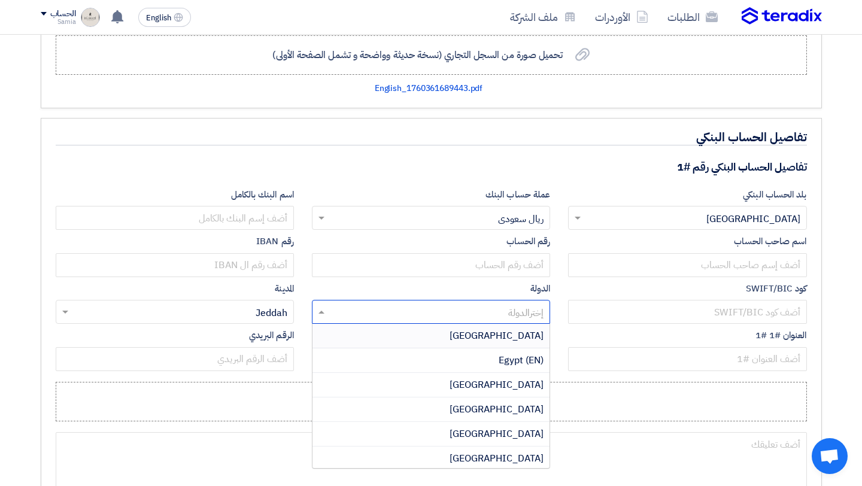
click at [373, 313] on input "text" at bounding box center [437, 313] width 214 height 20
type input "sau"
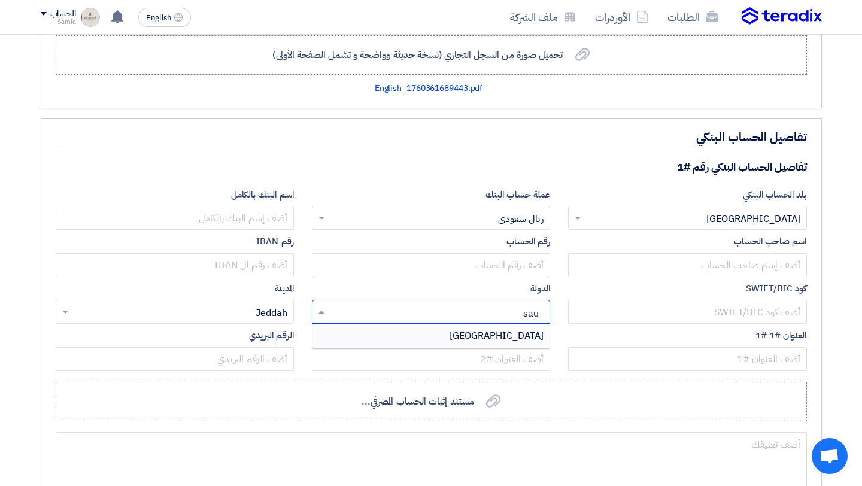
click at [424, 338] on div "[GEOGRAPHIC_DATA]" at bounding box center [430, 336] width 237 height 24
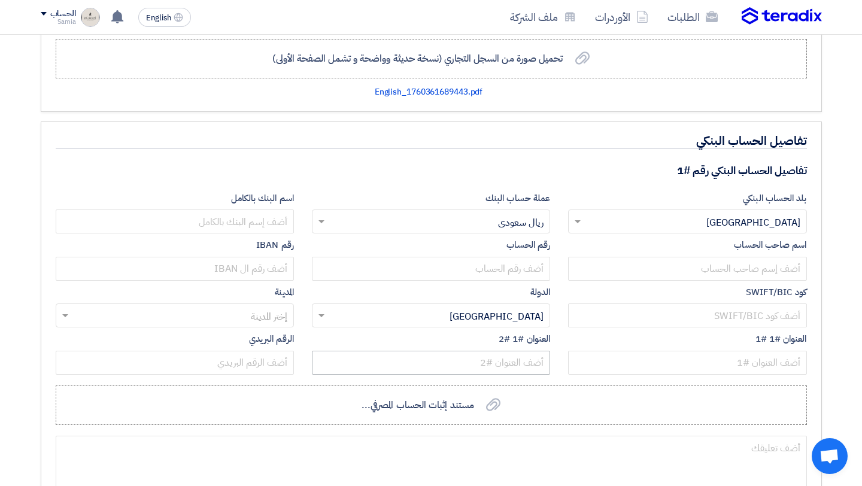
scroll to position [1042, 0]
click at [258, 272] on input "text" at bounding box center [175, 269] width 238 height 24
type input "[FINANCIAL_ID]"
click at [380, 269] on input "text" at bounding box center [431, 269] width 238 height 24
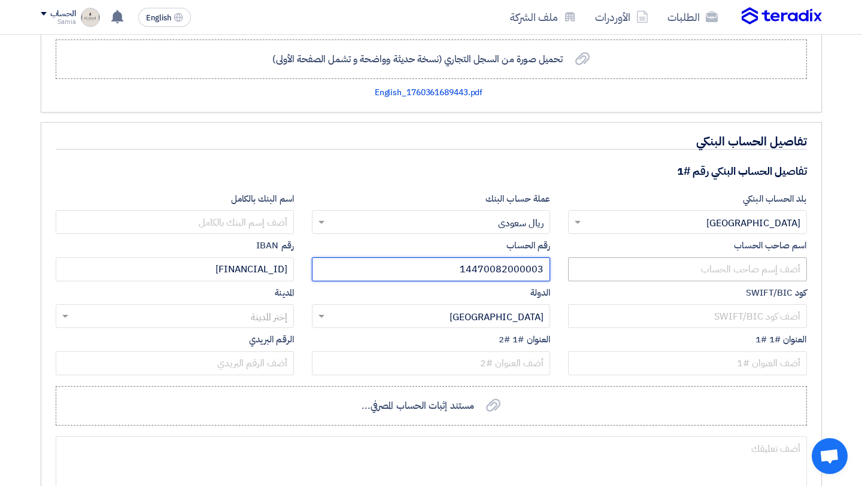
type input "14470082000003"
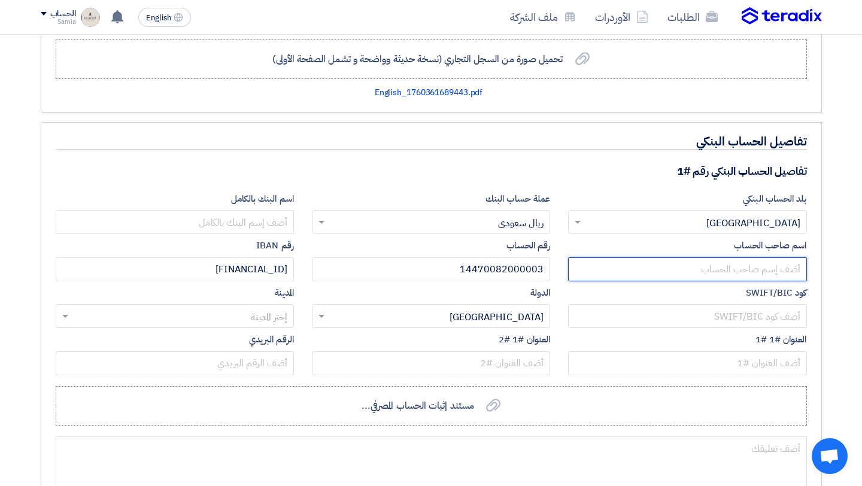
click at [638, 272] on input "text" at bounding box center [687, 269] width 238 height 24
type input "مؤسسة [PERSON_NAME] للتصميم"
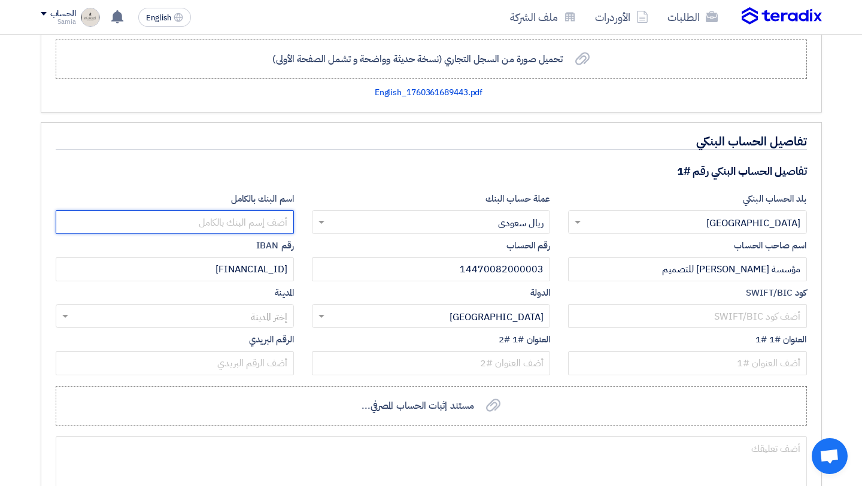
click at [278, 224] on input "text" at bounding box center [175, 222] width 238 height 24
type input "س"
type input "ا"
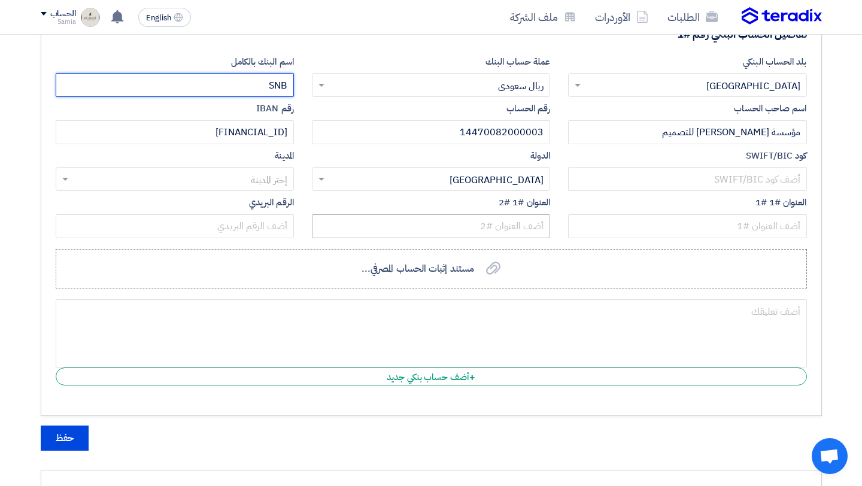
scroll to position [1180, 0]
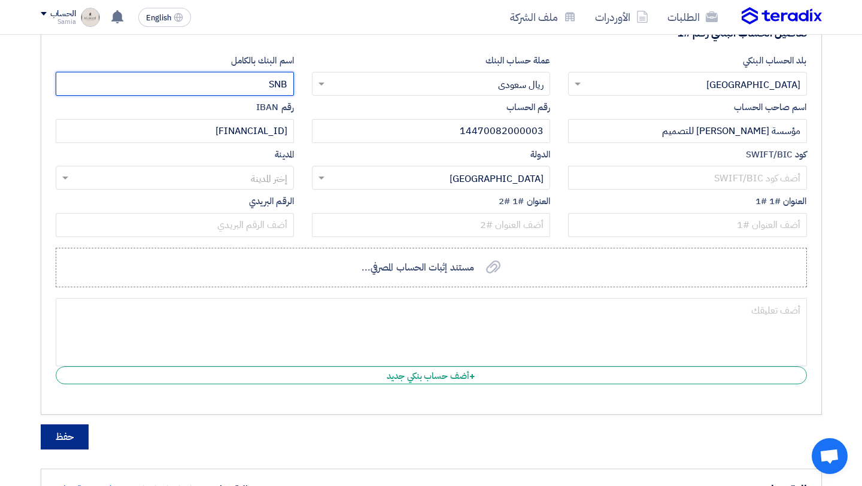
type input "SNB"
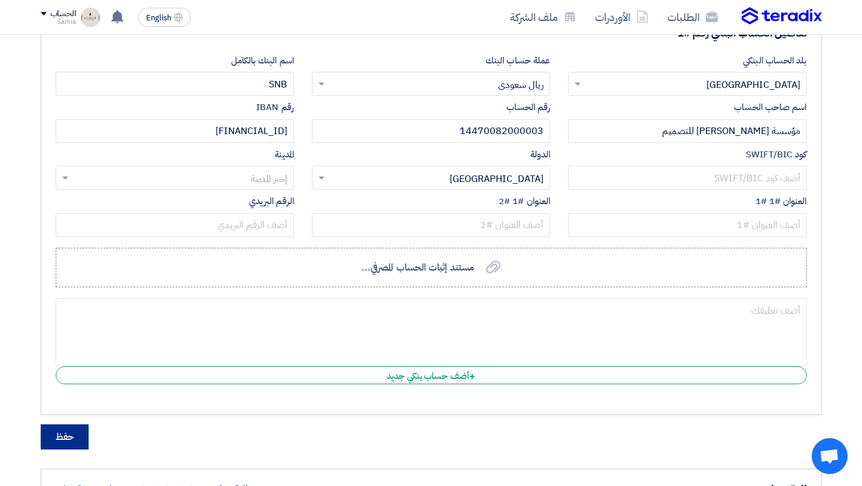
click at [68, 436] on button "حفظ" at bounding box center [65, 436] width 48 height 25
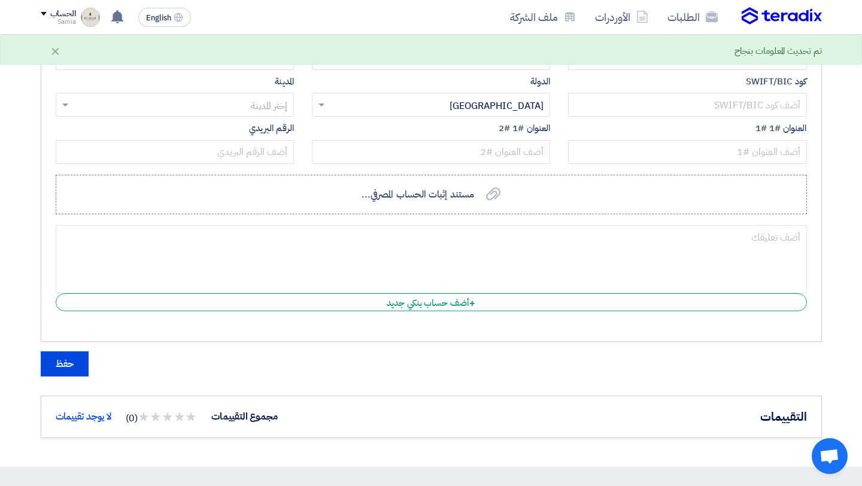
scroll to position [1249, 0]
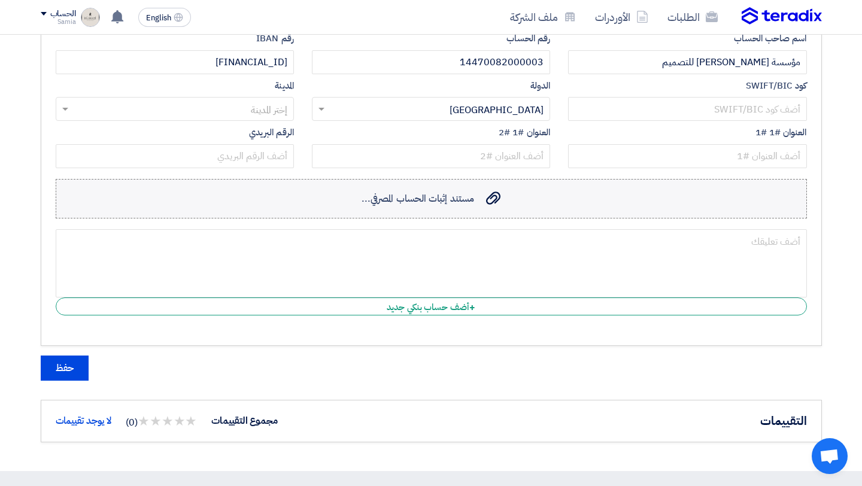
click at [489, 199] on icon "مستند إثبات الحساب المصرفي..." at bounding box center [493, 198] width 14 height 14
click at [0, 0] on input "مستند إثبات الحساب المصرفي... مستند إثبات الحساب المصرفي..." at bounding box center [0, 0] width 0 height 0
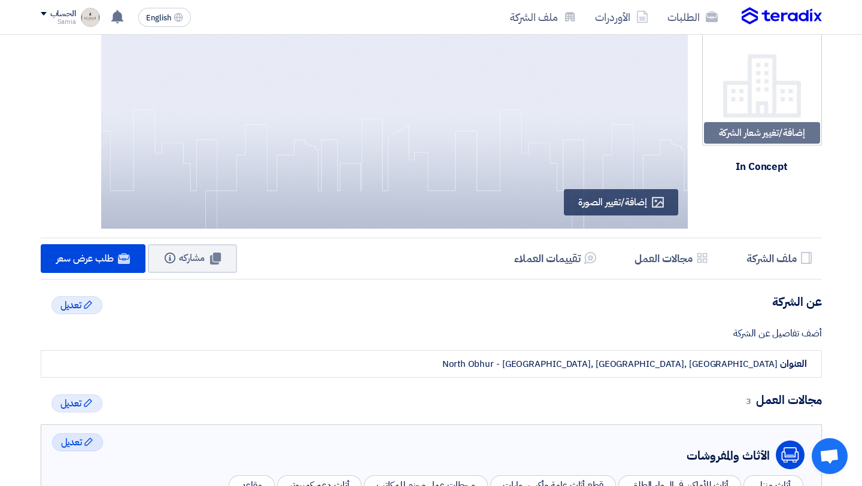
scroll to position [0, 0]
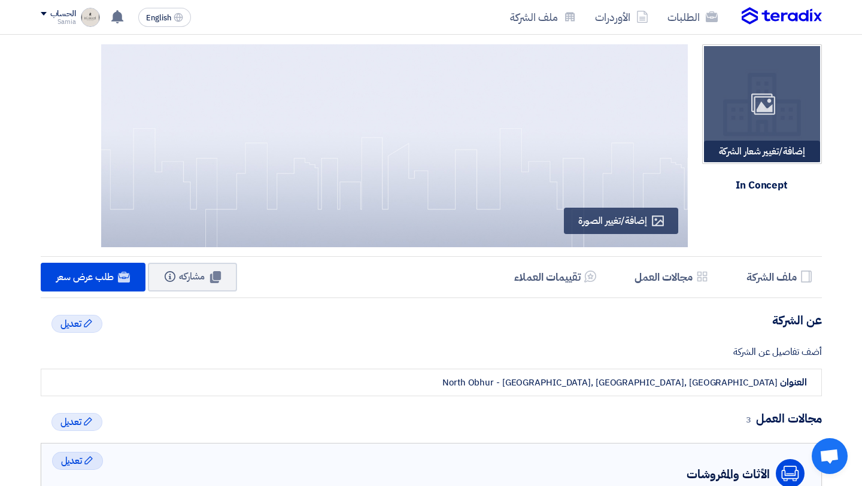
click at [772, 151] on div "إضافة/تغيير شعار الشركة Image" at bounding box center [762, 152] width 116 height 22
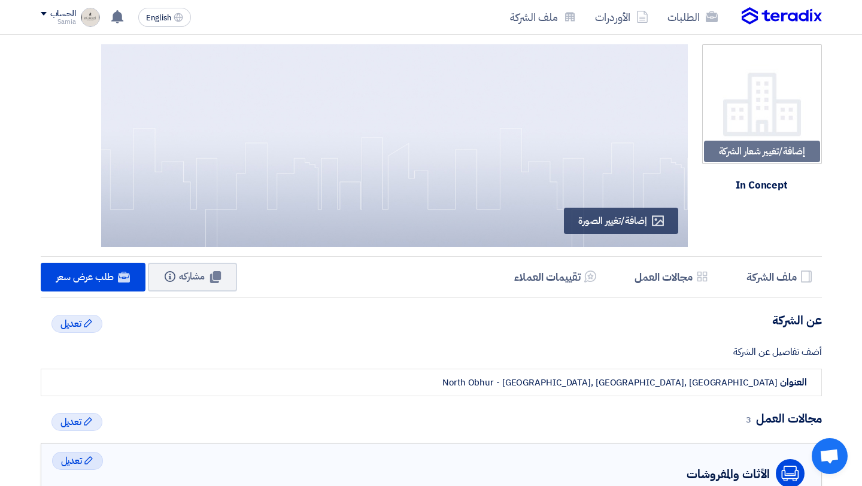
type input "C:\fakepath\Asset 41@1400x.png"
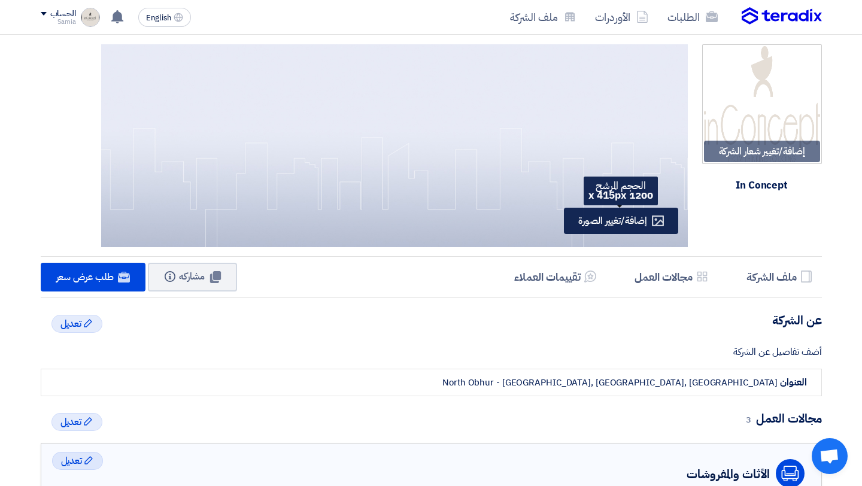
click at [623, 221] on span "إضافة/تغيير الصورة" at bounding box center [612, 221] width 68 height 14
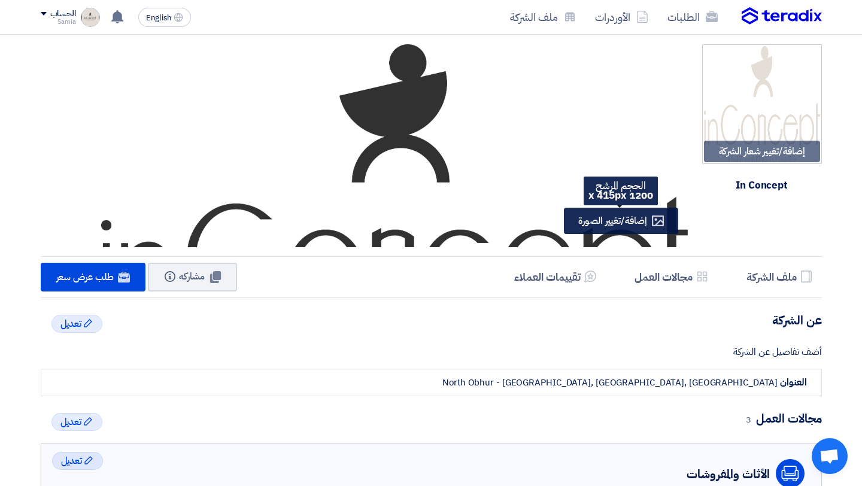
click at [582, 227] on div "Profile إضافة/تغيير الصورة" at bounding box center [621, 221] width 114 height 26
type input "C:\fakepath\Asset 38@1400x.png"
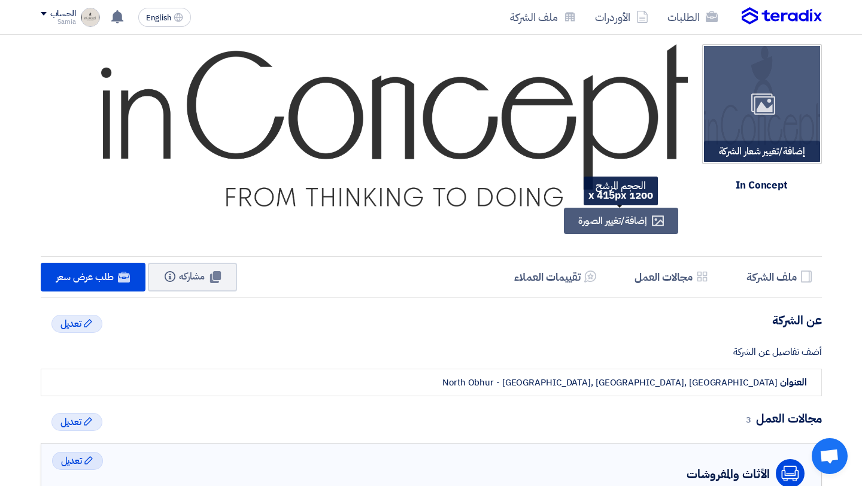
click at [754, 146] on div "إضافة/تغيير شعار الشركة Image" at bounding box center [762, 152] width 116 height 22
type input "C:\fakepath\Asset 37@1400x.png"
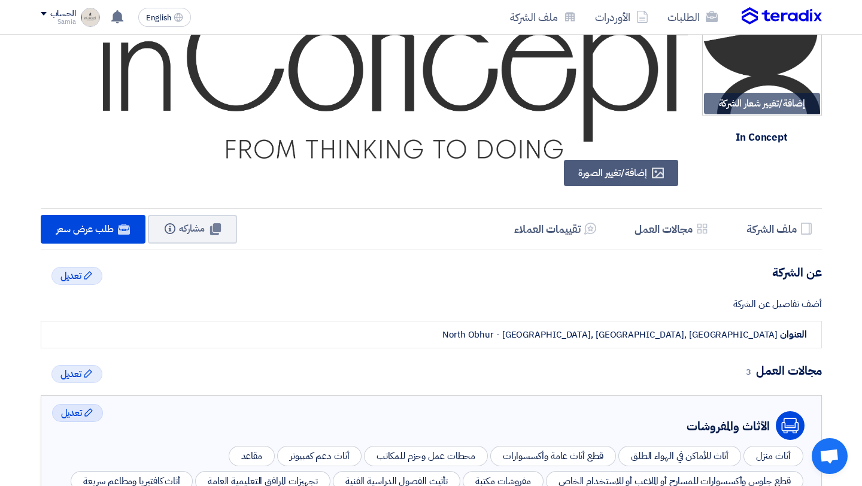
scroll to position [48, 0]
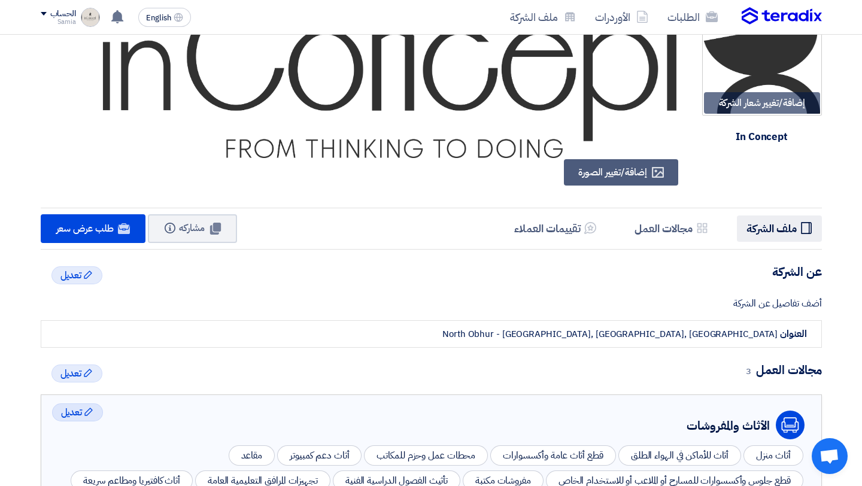
click at [746, 226] on h5 "ملف الشركة" at bounding box center [771, 228] width 50 height 14
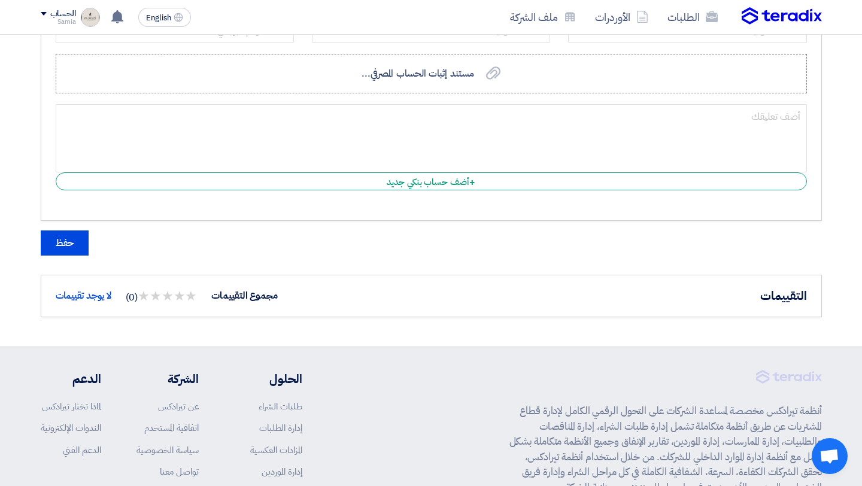
scroll to position [1376, 0]
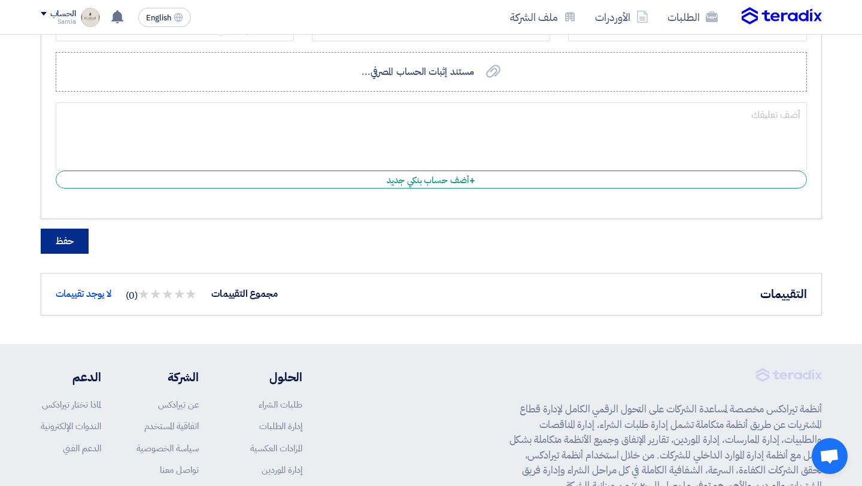
click at [50, 248] on button "حفظ" at bounding box center [65, 241] width 48 height 25
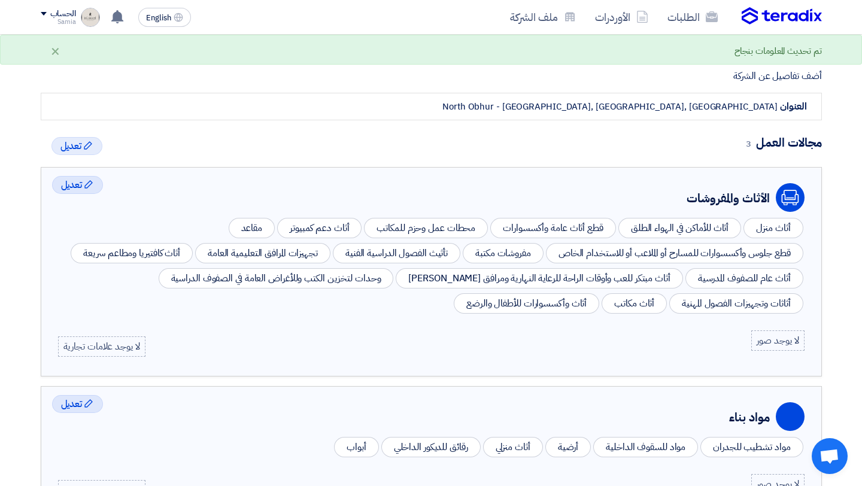
scroll to position [0, 0]
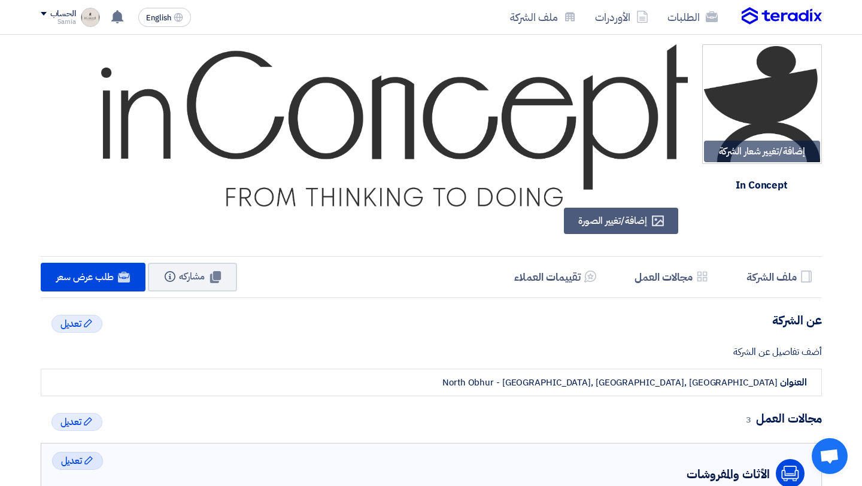
click at [753, 184] on div "In Concept" at bounding box center [762, 185] width 62 height 26
click at [554, 20] on link "ملف الشركة" at bounding box center [542, 17] width 85 height 28
click at [759, 271] on h5 "ملف الشركة" at bounding box center [771, 277] width 50 height 14
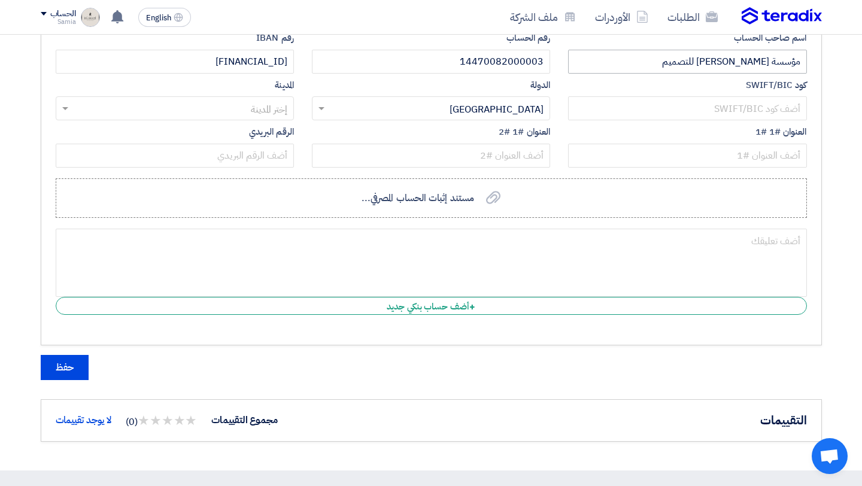
scroll to position [1252, 0]
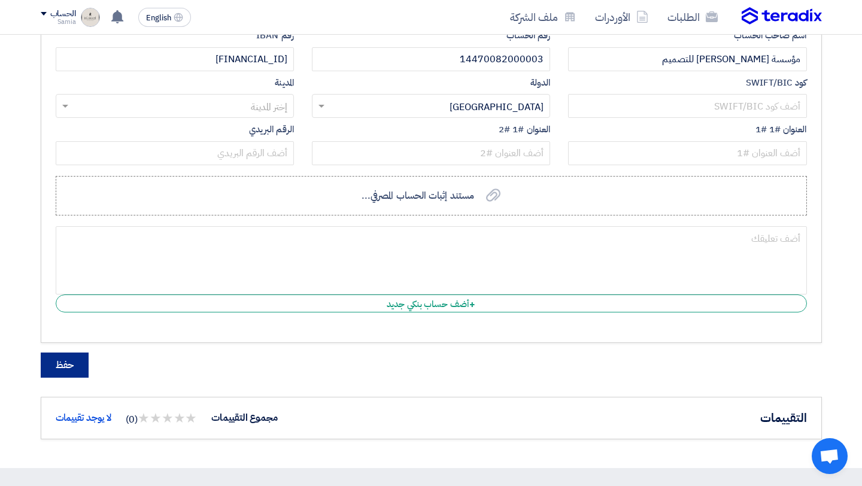
click at [53, 375] on button "حفظ" at bounding box center [65, 364] width 48 height 25
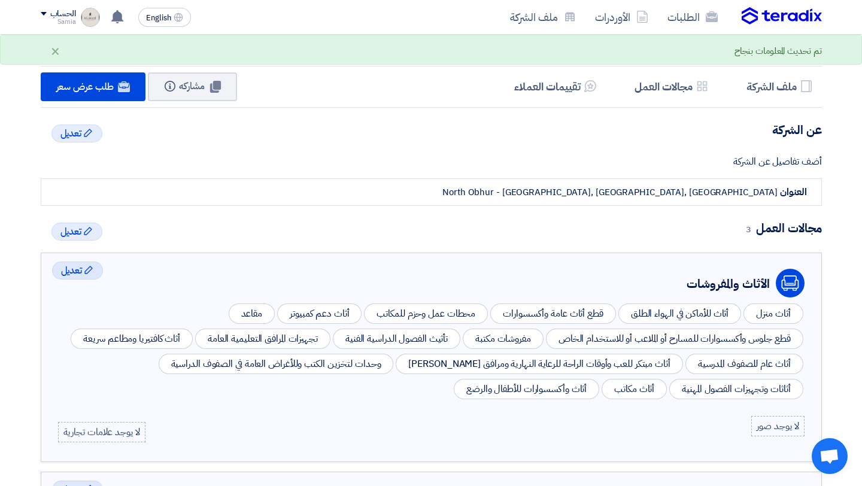
scroll to position [148, 0]
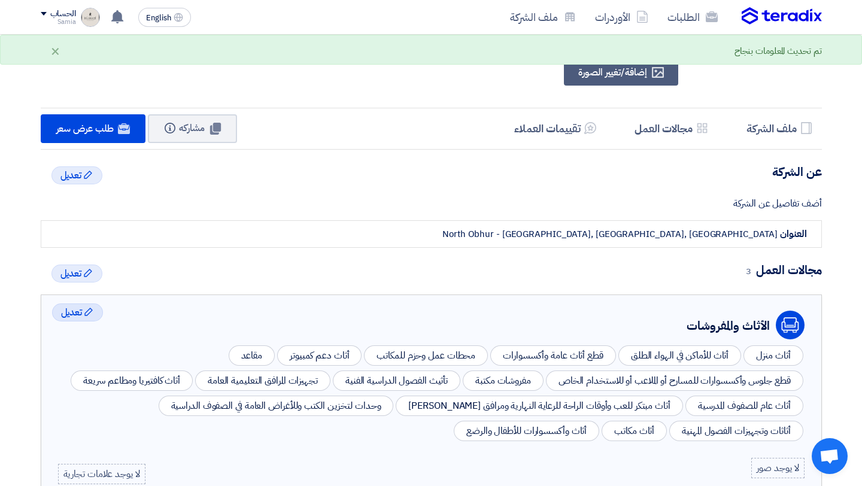
click at [89, 15] on img at bounding box center [90, 17] width 19 height 19
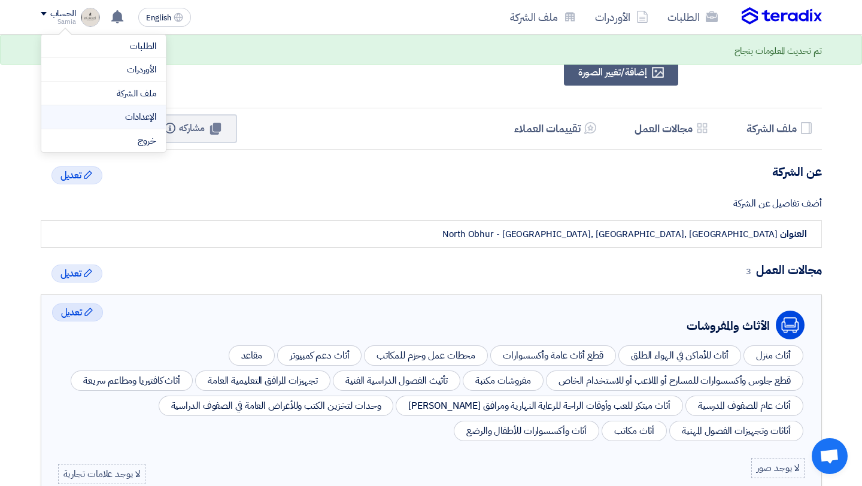
click at [114, 115] on link "الإعدادات" at bounding box center [103, 117] width 105 height 14
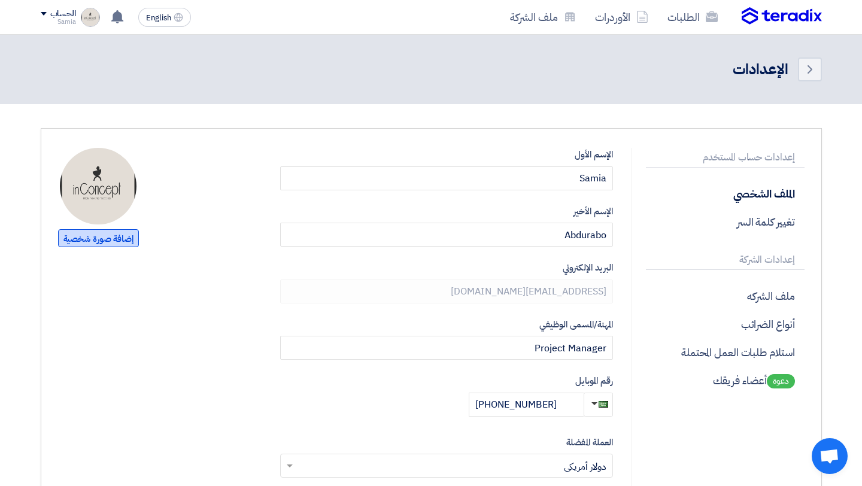
click at [108, 239] on span "إضافة صورة شخصية" at bounding box center [98, 238] width 81 height 18
click at [112, 236] on span "إضافة صورة شخصية" at bounding box center [98, 238] width 81 height 18
click at [122, 239] on span "إضافة صورة شخصية" at bounding box center [98, 238] width 81 height 18
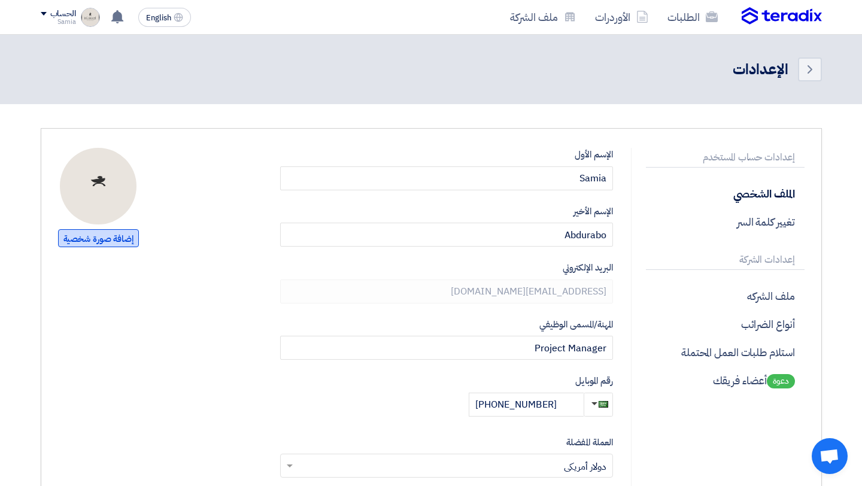
type input "C:\fakepath\Asset 42@1400x.png"
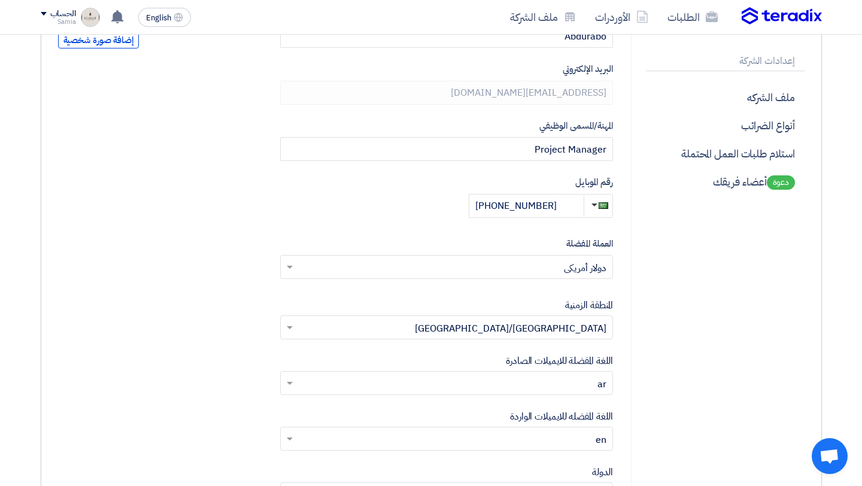
scroll to position [201, 0]
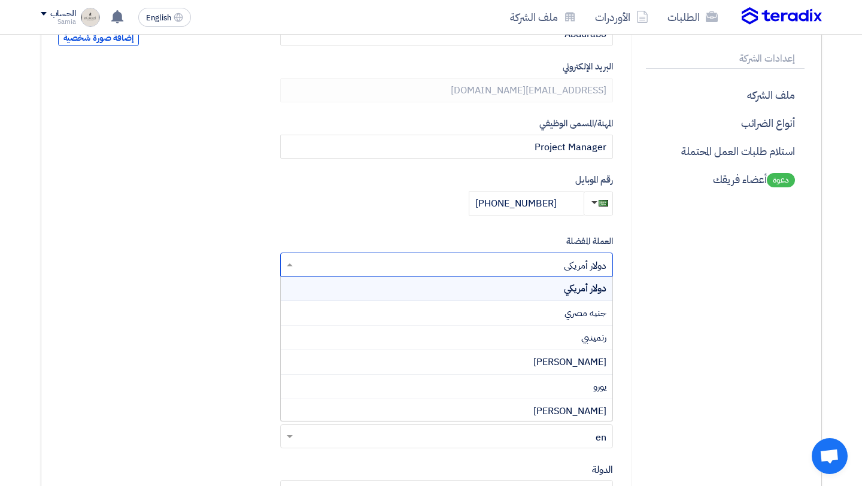
click at [559, 267] on input "text" at bounding box center [453, 266] width 309 height 20
click at [642, 276] on div "إعدادات حساب المستخدم الملف الشخصي تغيير كلمة السر إعدادات الشركة ملف الشركه أن…" at bounding box center [717, 269] width 173 height 644
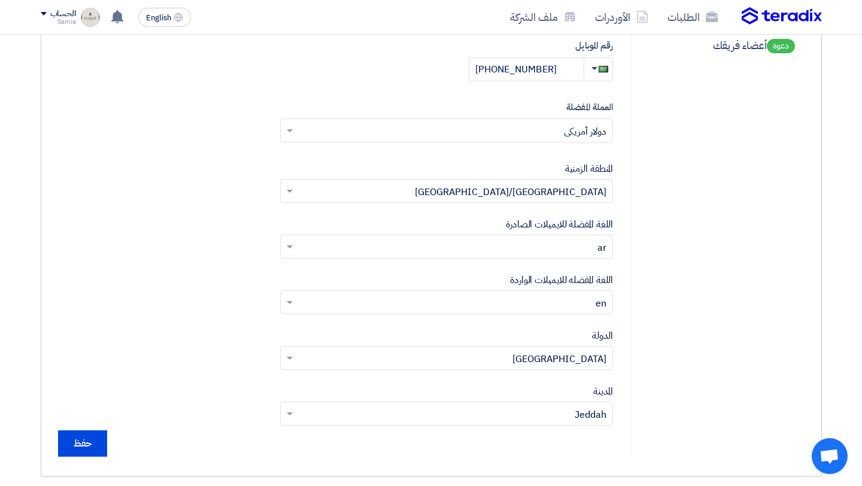
scroll to position [338, 0]
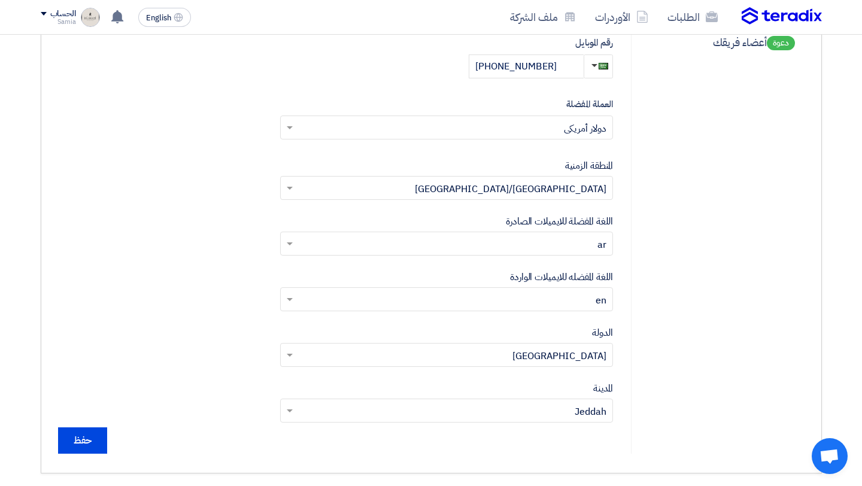
click at [584, 236] on input "text" at bounding box center [453, 245] width 309 height 20
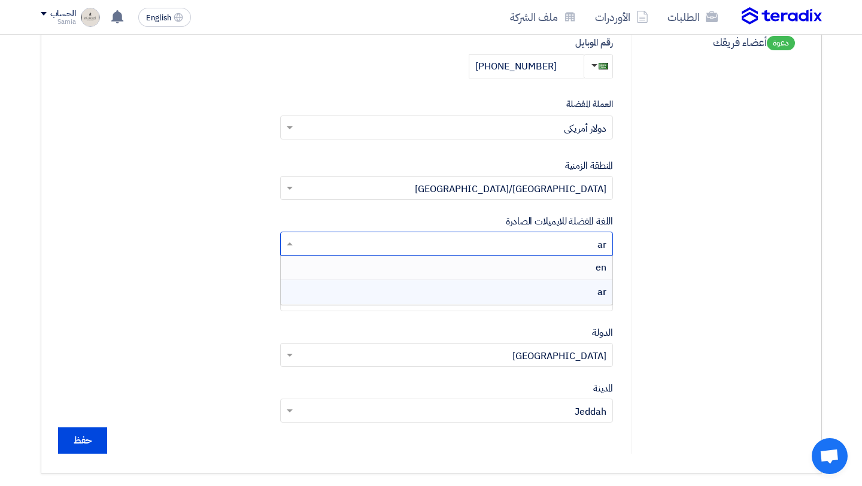
click at [588, 269] on div "en" at bounding box center [447, 267] width 332 height 25
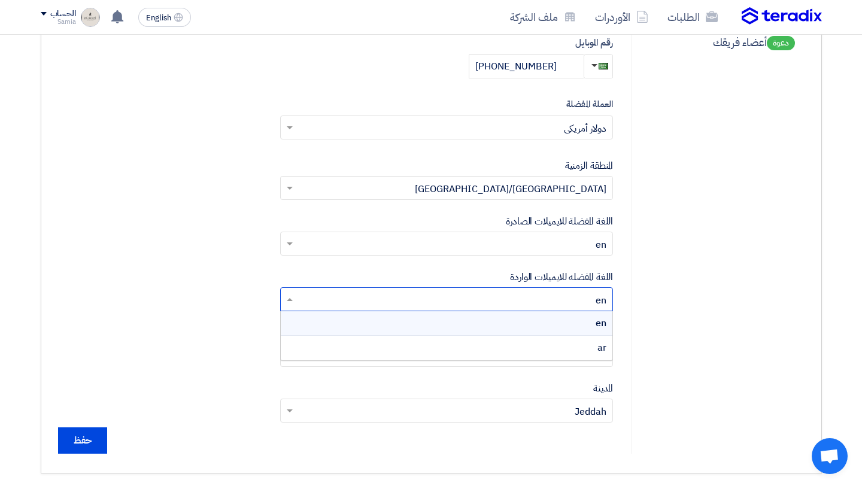
click at [583, 297] on input "text" at bounding box center [453, 301] width 309 height 20
click at [589, 325] on div "en" at bounding box center [447, 323] width 332 height 25
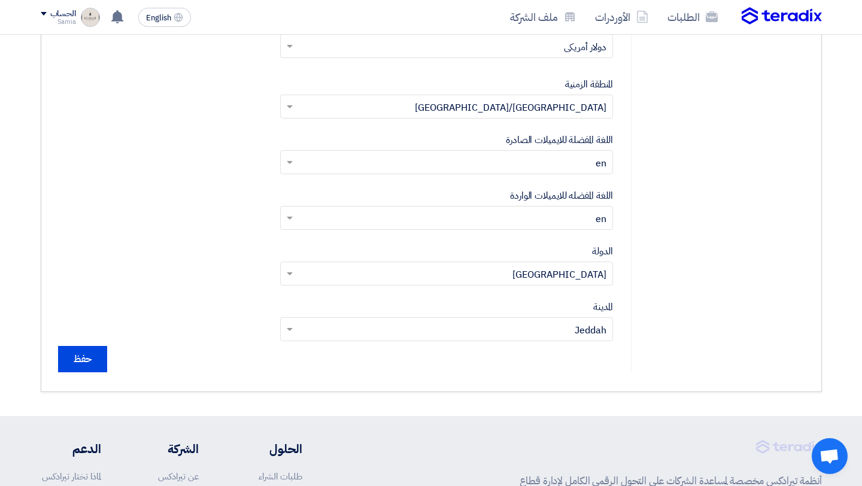
scroll to position [422, 0]
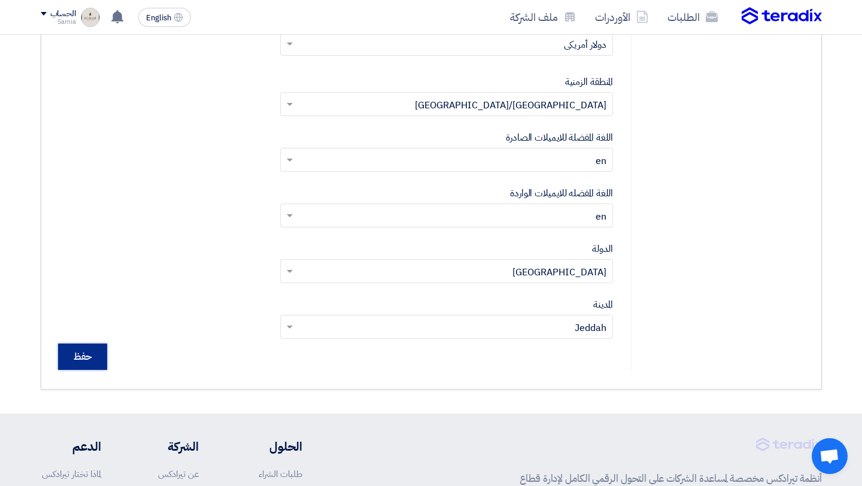
click at [93, 365] on input "حفظ" at bounding box center [82, 356] width 49 height 26
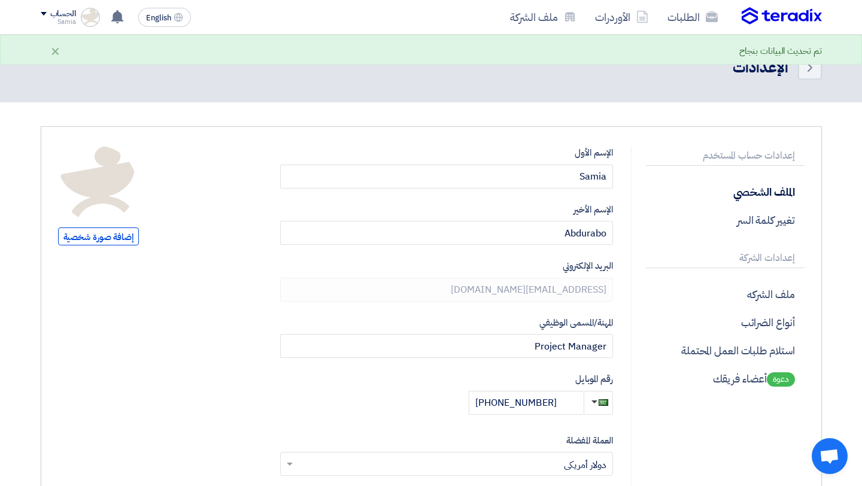
scroll to position [0, 0]
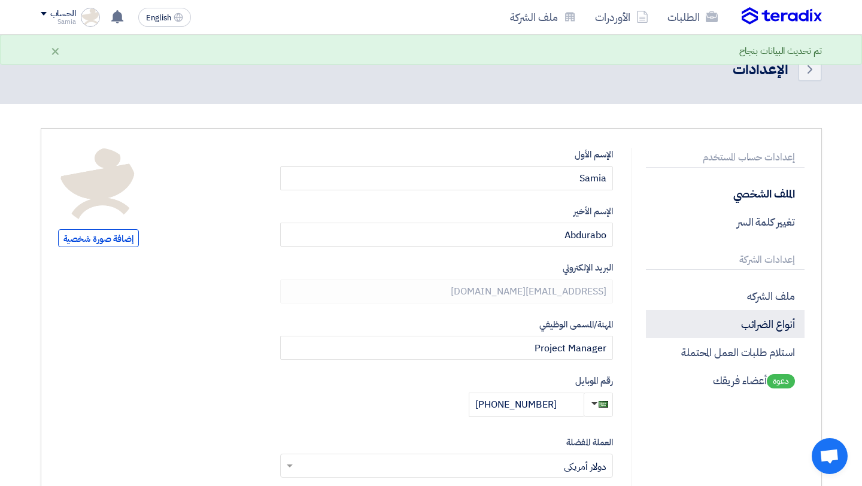
click at [777, 318] on p "أنواع الضرائب" at bounding box center [725, 324] width 158 height 28
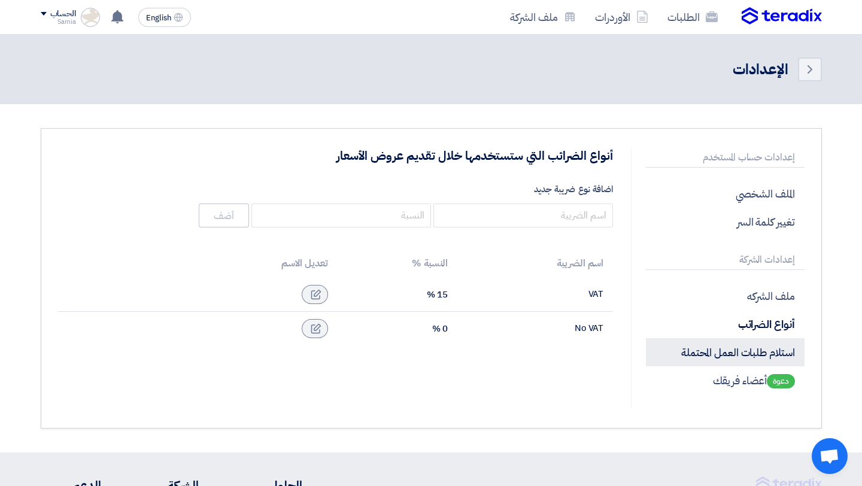
click at [767, 358] on p "استلام طلبات العمل المحتملة" at bounding box center [725, 352] width 158 height 28
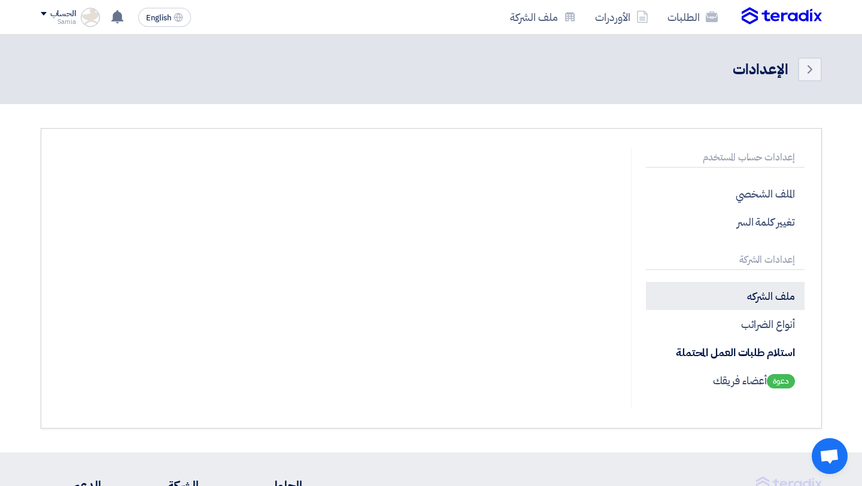
click at [770, 295] on p "ملف الشركه" at bounding box center [725, 296] width 158 height 28
type input "In Concept"
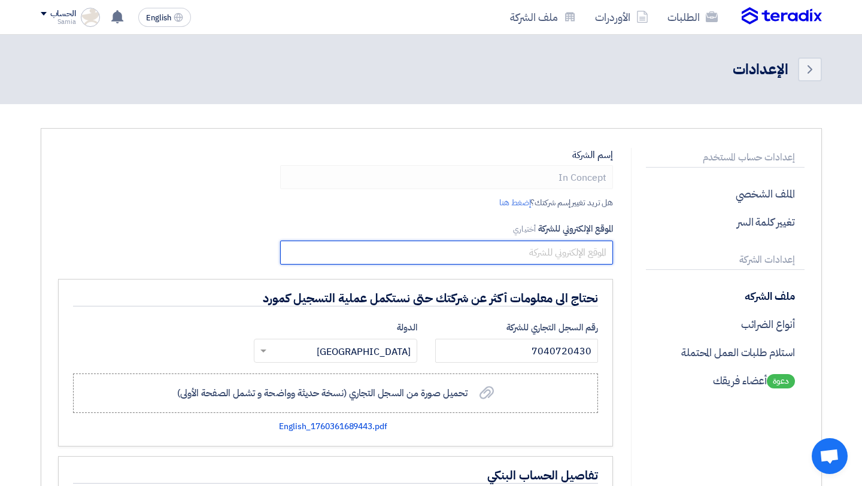
click at [561, 251] on input "text" at bounding box center [446, 253] width 333 height 24
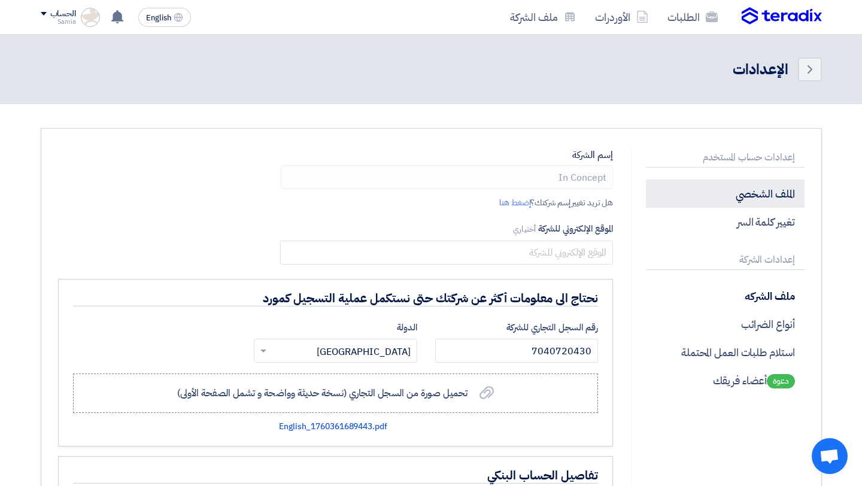
click at [763, 197] on p "الملف الشخصي" at bounding box center [725, 193] width 158 height 28
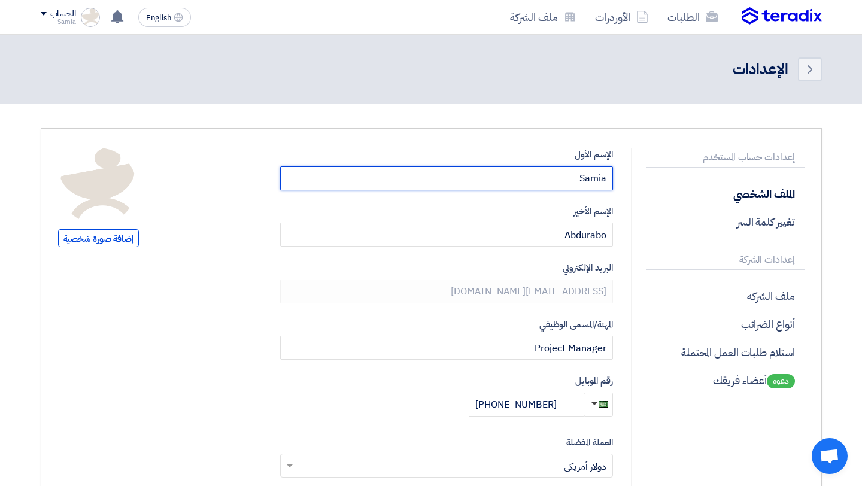
click at [562, 183] on input "Samia" at bounding box center [446, 178] width 333 height 24
type input "S"
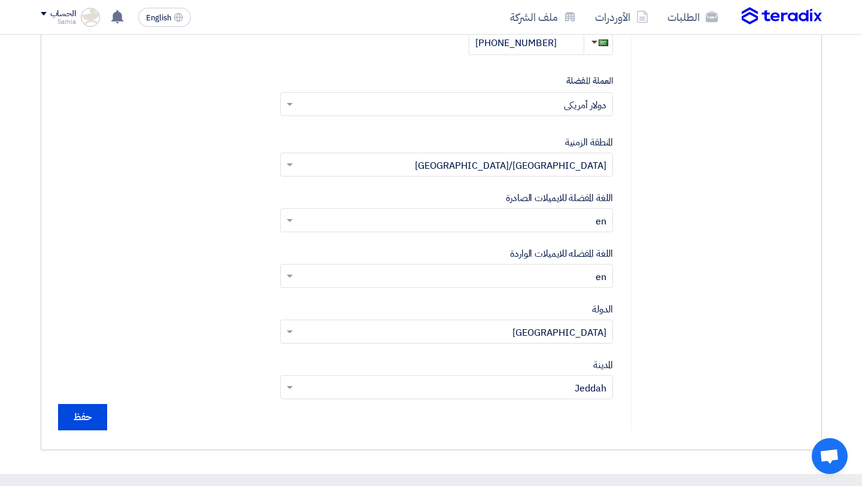
scroll to position [623, 0]
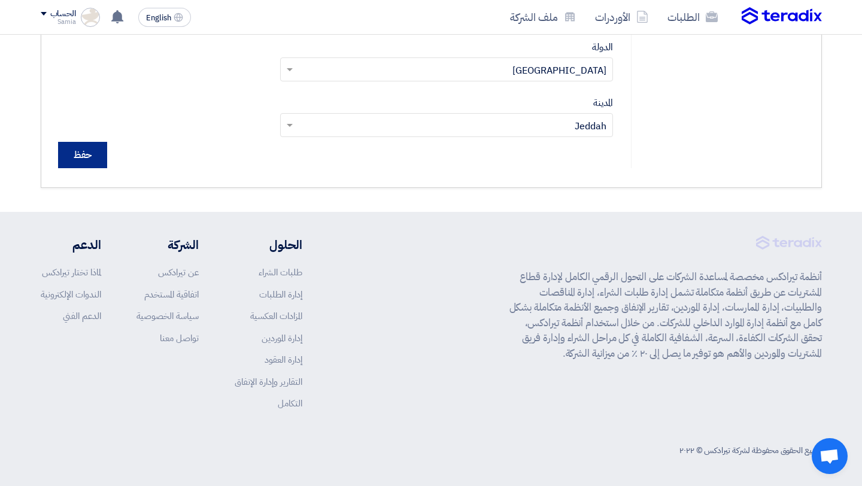
type input "Arch.Samia"
click at [98, 163] on input "حفظ" at bounding box center [82, 155] width 49 height 26
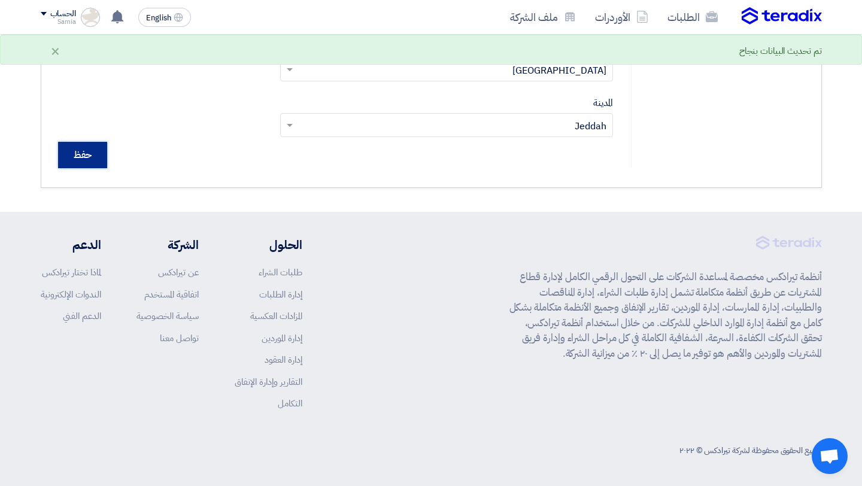
scroll to position [0, 0]
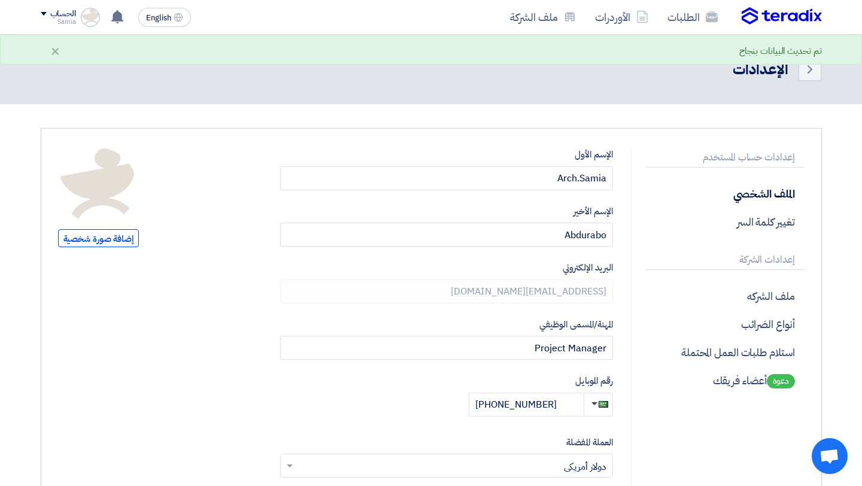
click at [796, 18] on img at bounding box center [781, 16] width 80 height 18
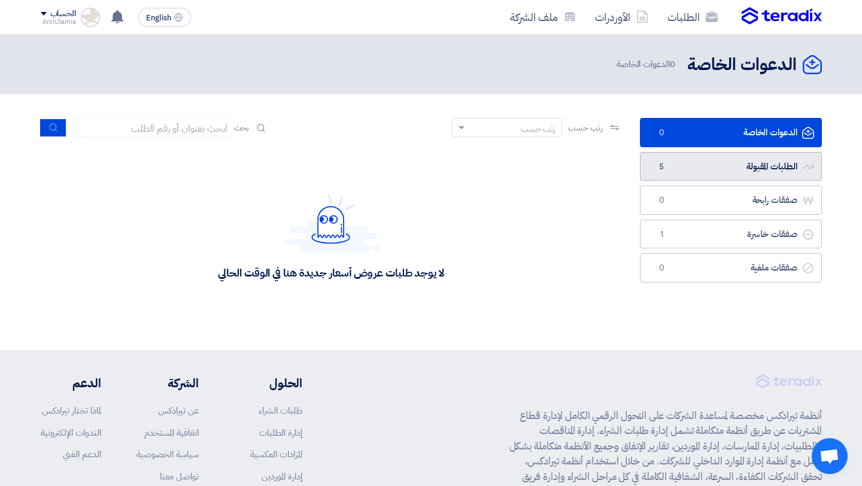
click at [699, 169] on link "الطلبات المقبولة الطلبات المقبولة 5" at bounding box center [731, 166] width 182 height 29
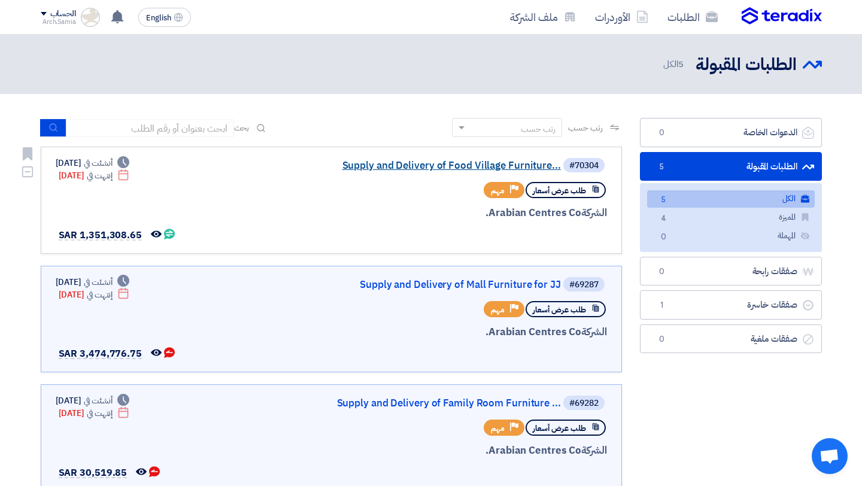
click at [501, 167] on link "Supply and Delivery of Food Village Furniture..." at bounding box center [440, 165] width 239 height 11
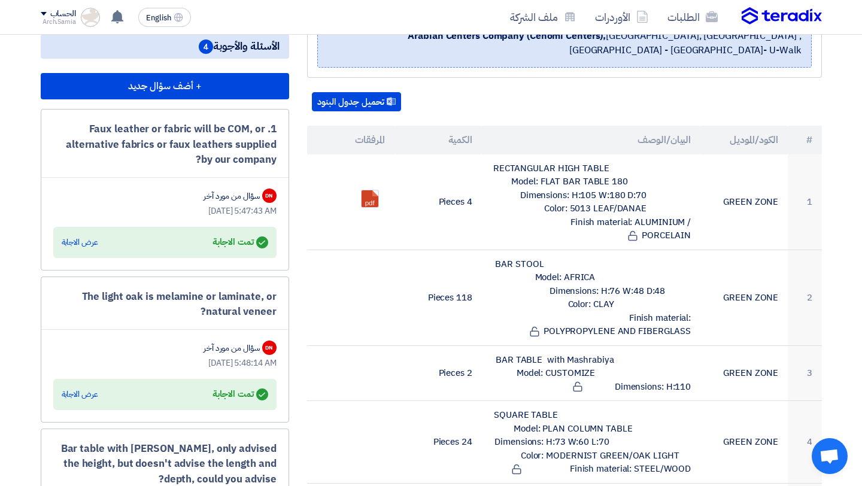
scroll to position [245, 0]
click at [90, 244] on div "عرض الاجابة" at bounding box center [80, 243] width 36 height 12
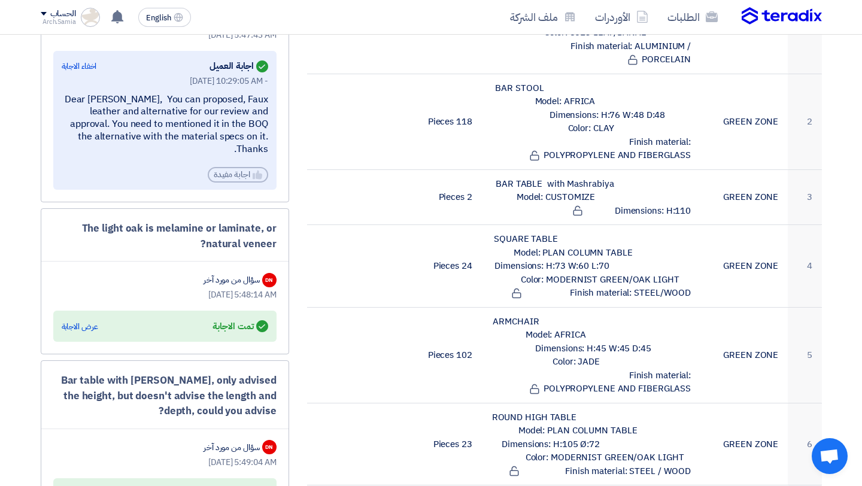
scroll to position [424, 0]
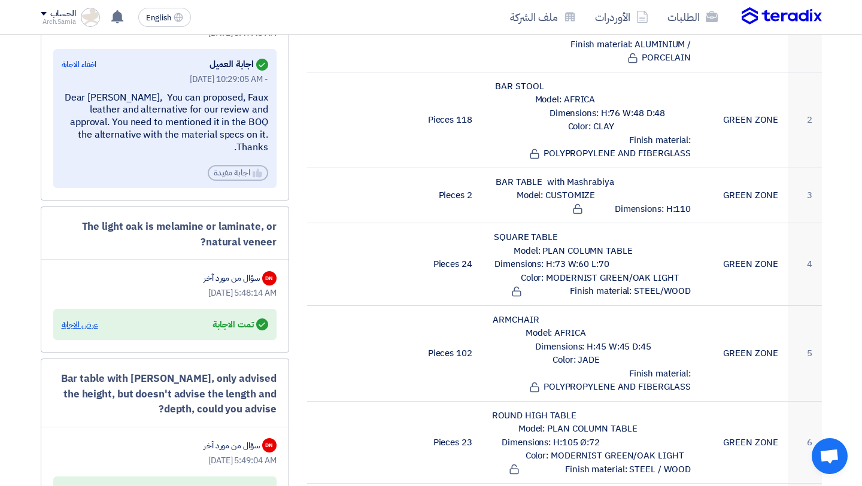
click at [91, 319] on div "عرض الاجابة" at bounding box center [80, 325] width 36 height 12
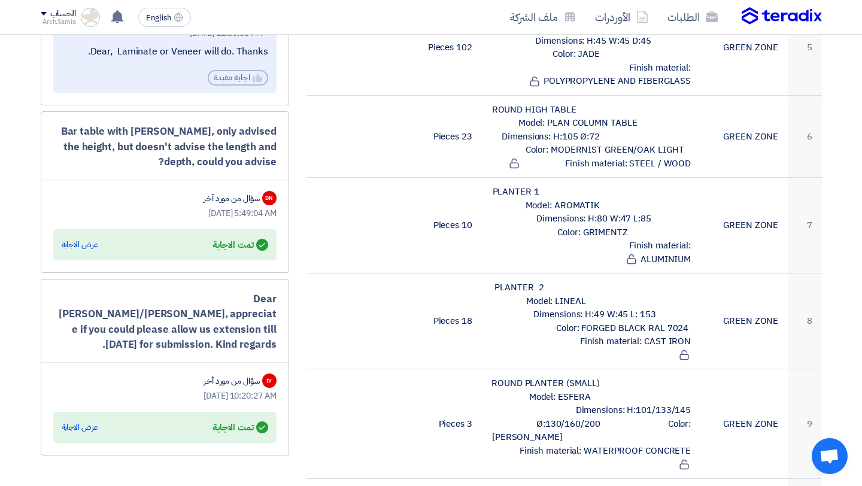
scroll to position [722, 0]
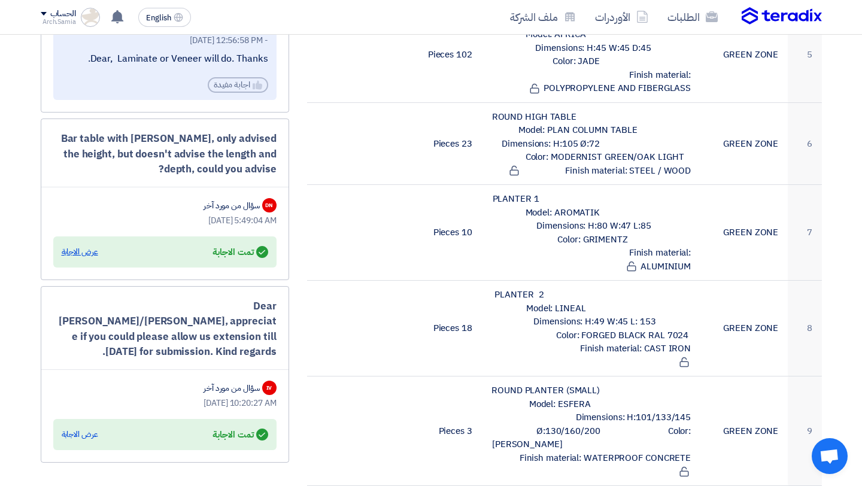
click at [81, 246] on div "عرض الاجابة" at bounding box center [80, 252] width 36 height 12
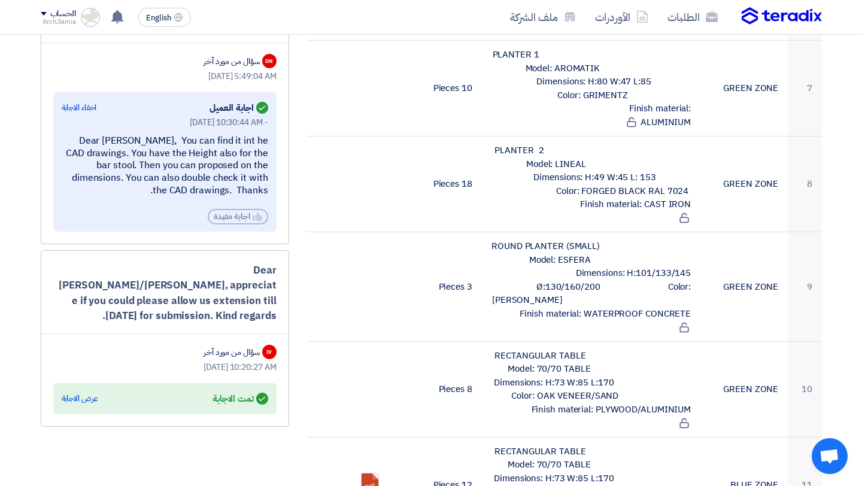
scroll to position [865, 0]
click at [95, 394] on div "عرض الاجابة" at bounding box center [80, 400] width 36 height 12
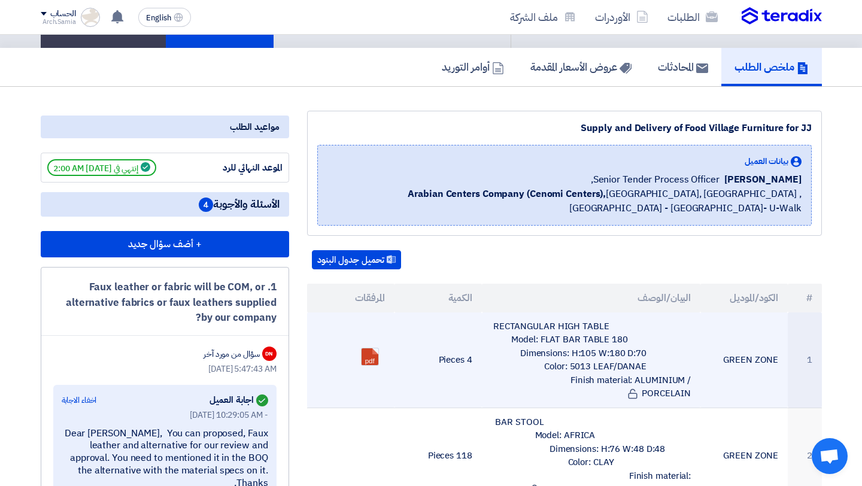
scroll to position [0, 0]
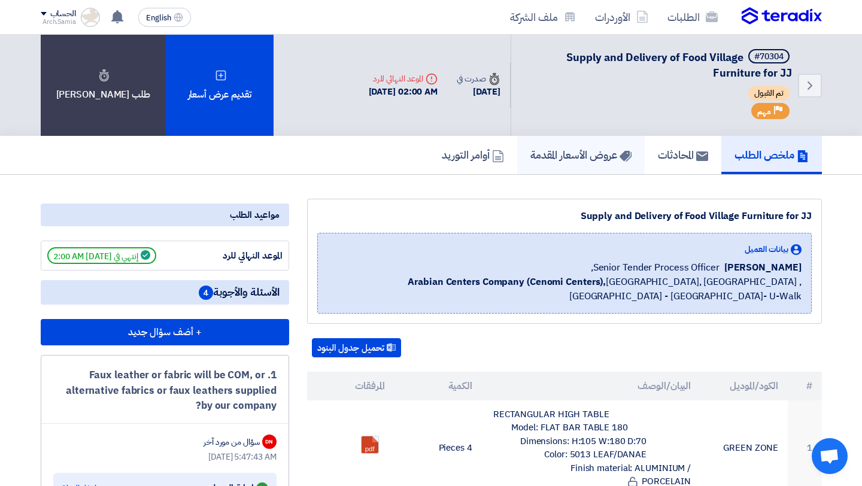
click at [546, 153] on h5 "عروض الأسعار المقدمة" at bounding box center [580, 155] width 101 height 14
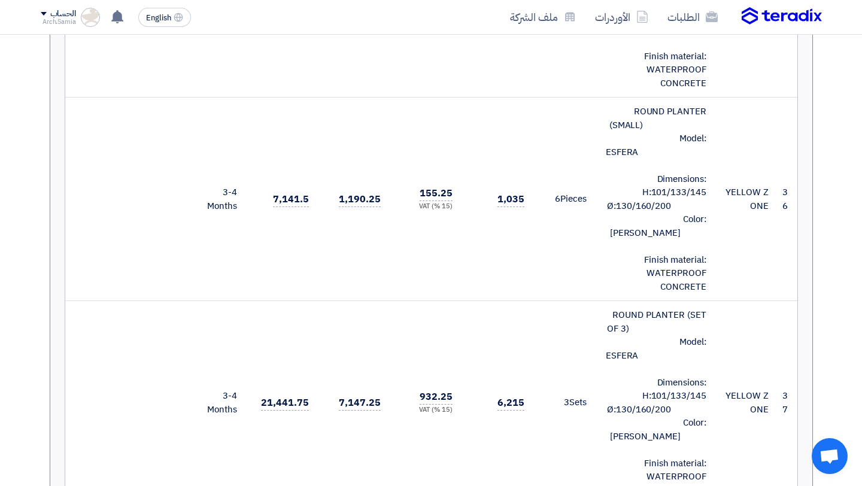
scroll to position [6304, 0]
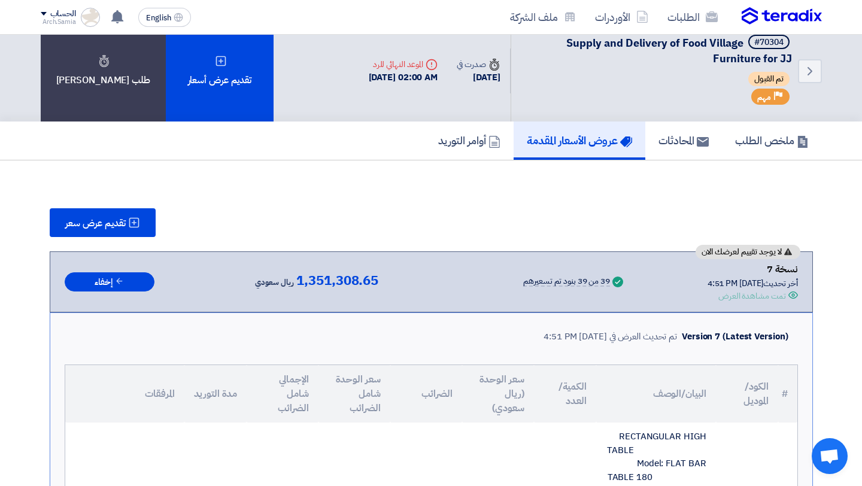
scroll to position [0, 0]
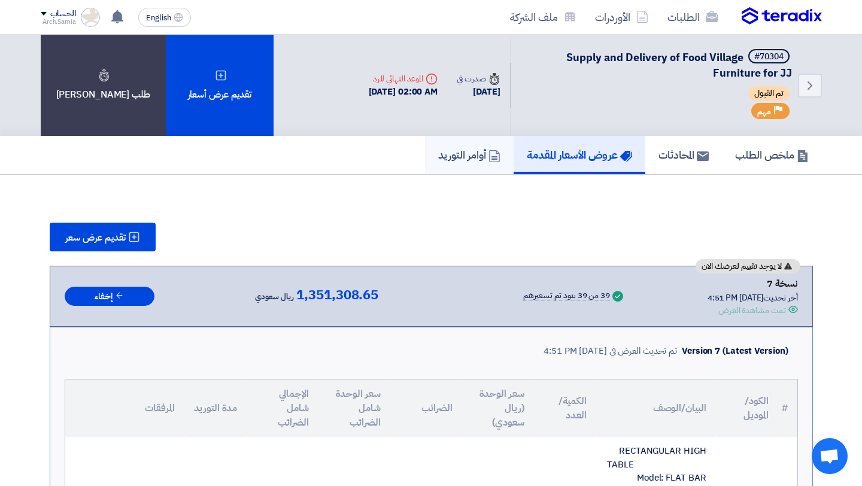
click at [453, 156] on h5 "أوامر التوريد" at bounding box center [469, 155] width 62 height 14
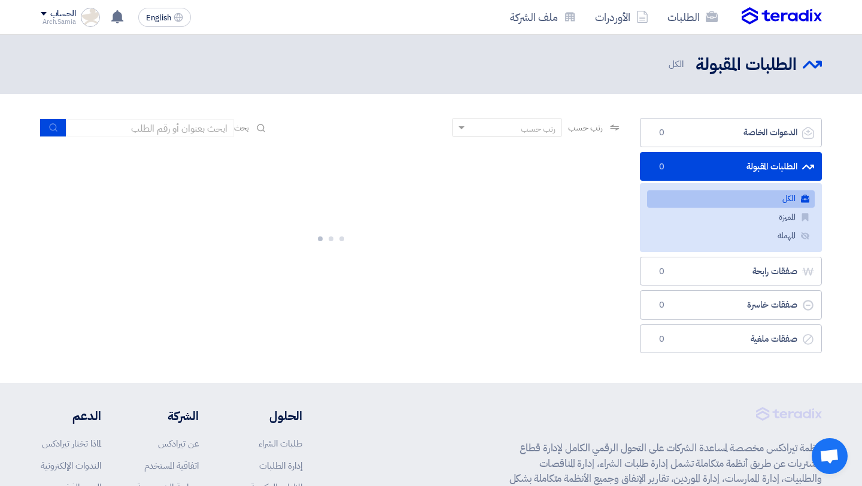
click at [698, 165] on link "الطلبات المقبولة الطلبات المقبولة 0" at bounding box center [731, 166] width 182 height 29
click at [719, 205] on link "الكل الكل 5" at bounding box center [731, 198] width 168 height 17
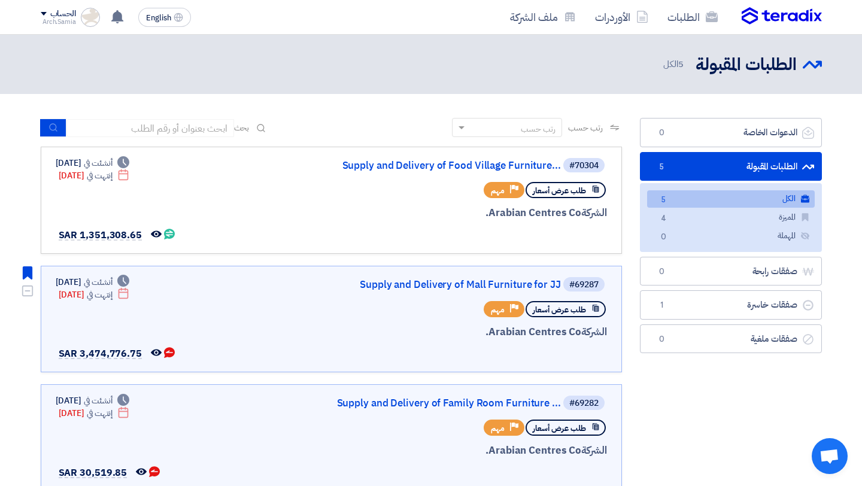
click at [421, 285] on link "Supply and Delivery of Mall Furniture for JJ" at bounding box center [440, 284] width 239 height 11
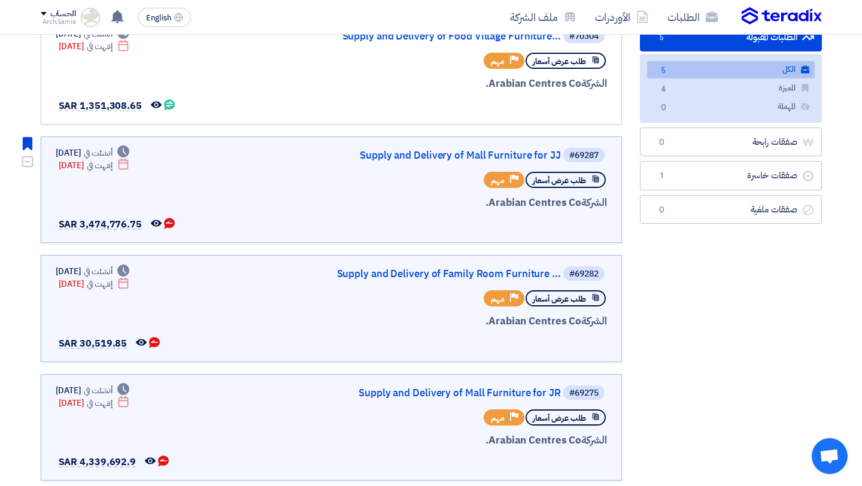
scroll to position [139, 0]
